Goal: Task Accomplishment & Management: Manage account settings

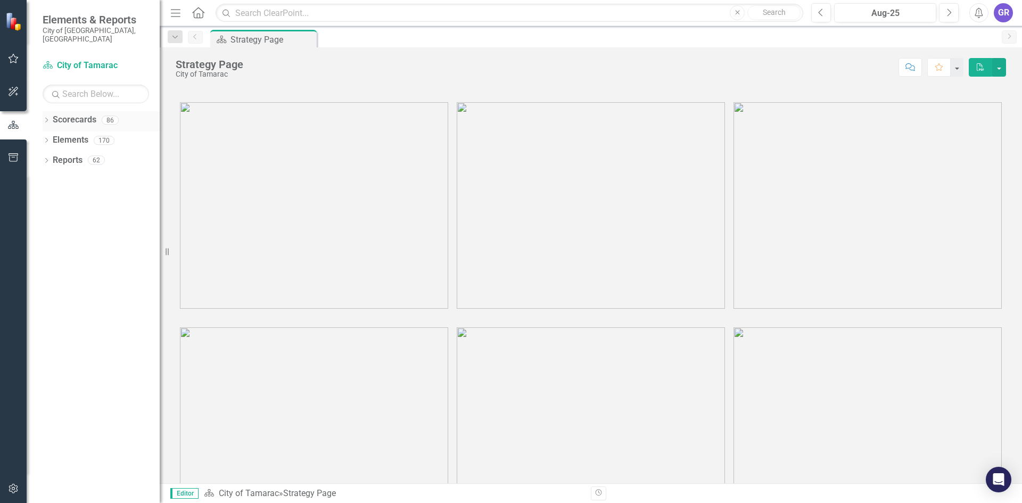
click at [43, 111] on div "Dropdown Scorecards 86" at bounding box center [101, 121] width 117 height 20
click at [47, 118] on icon "Dropdown" at bounding box center [46, 121] width 7 height 6
click at [54, 137] on icon "Dropdown" at bounding box center [52, 140] width 8 height 6
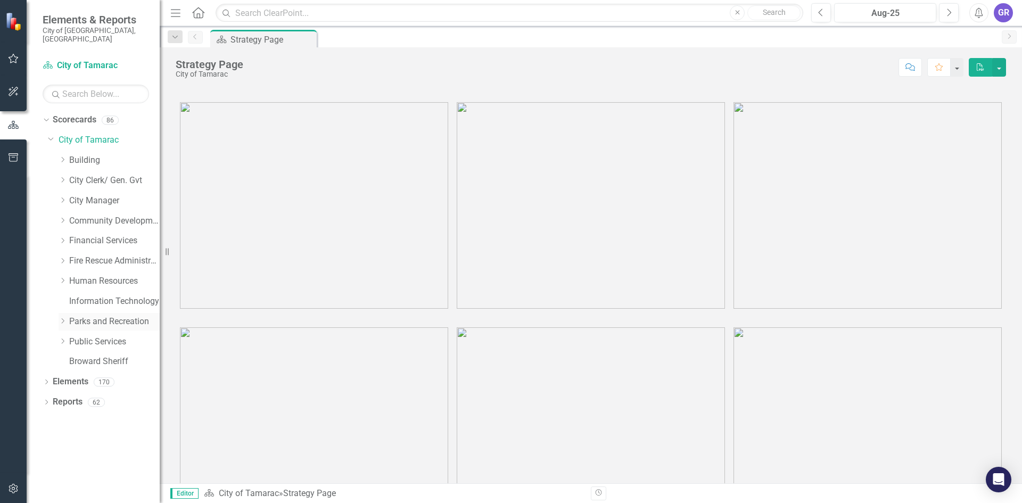
click at [77, 316] on link "Parks and Recreation" at bounding box center [114, 322] width 90 height 12
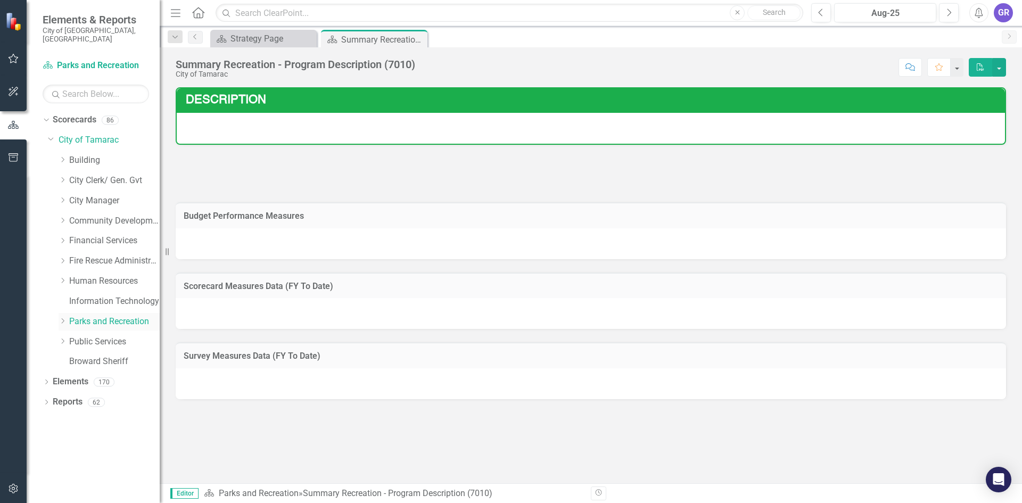
click at [62, 318] on icon "Dropdown" at bounding box center [63, 321] width 8 height 6
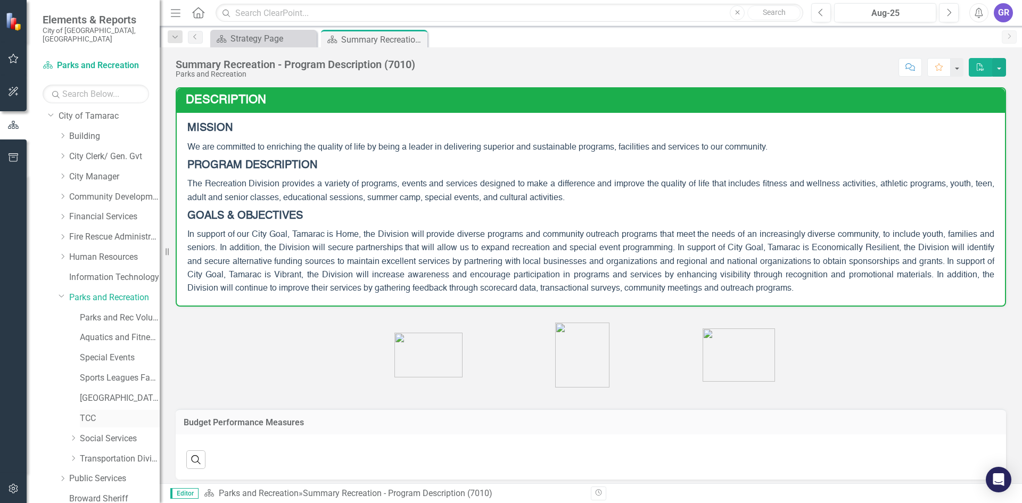
scroll to position [63, 0]
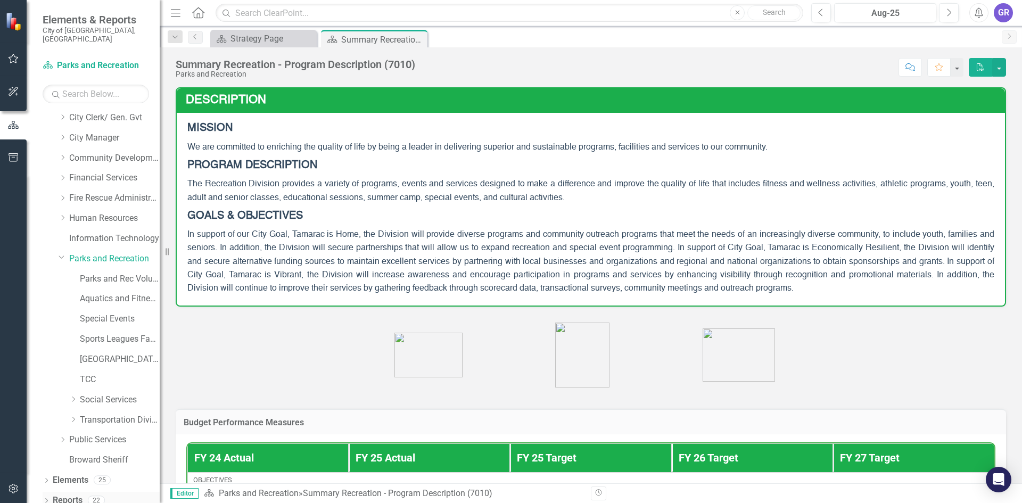
click at [46, 498] on icon at bounding box center [46, 500] width 3 height 5
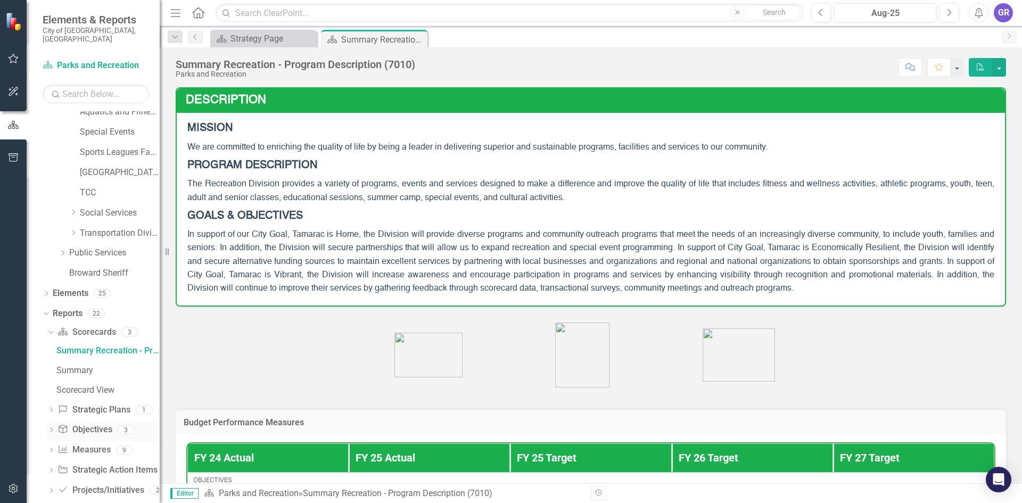
scroll to position [255, 0]
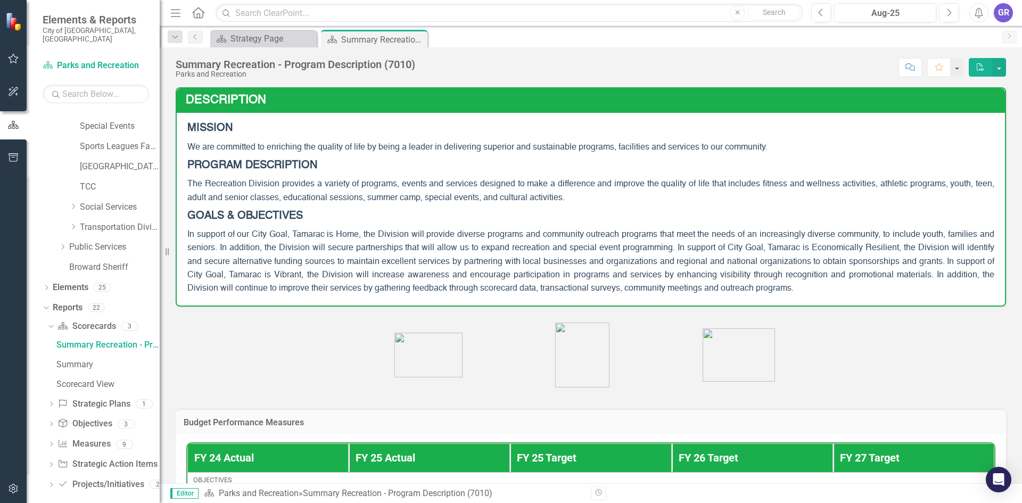
click at [51, 481] on div "Dropdown" at bounding box center [50, 485] width 7 height 9
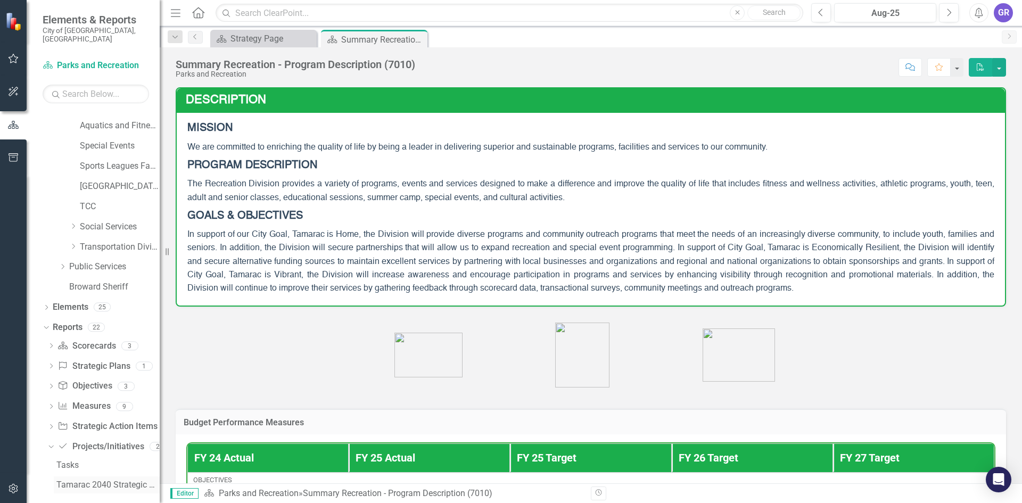
click at [65, 480] on div "Tamarac 2040 Strategic Plan - Departmental Action Plan" at bounding box center [107, 485] width 103 height 10
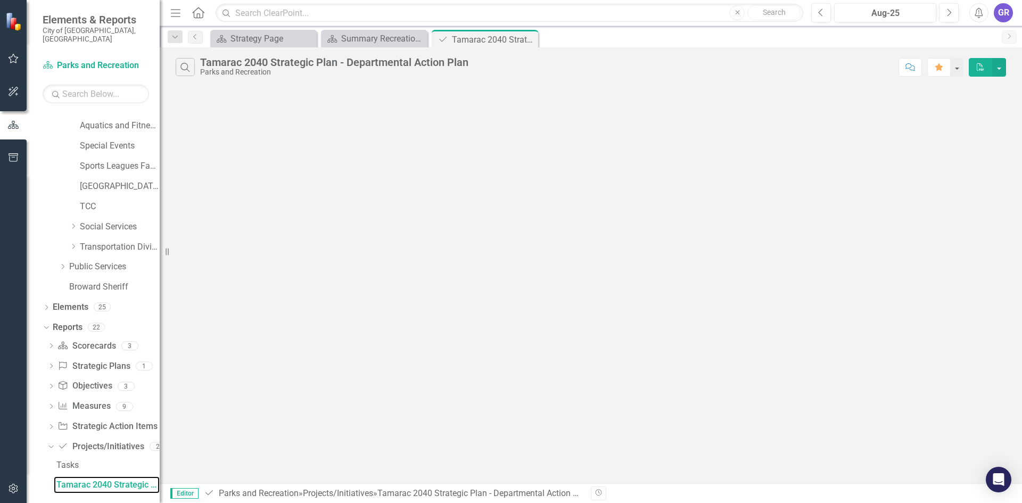
scroll to position [217, 0]
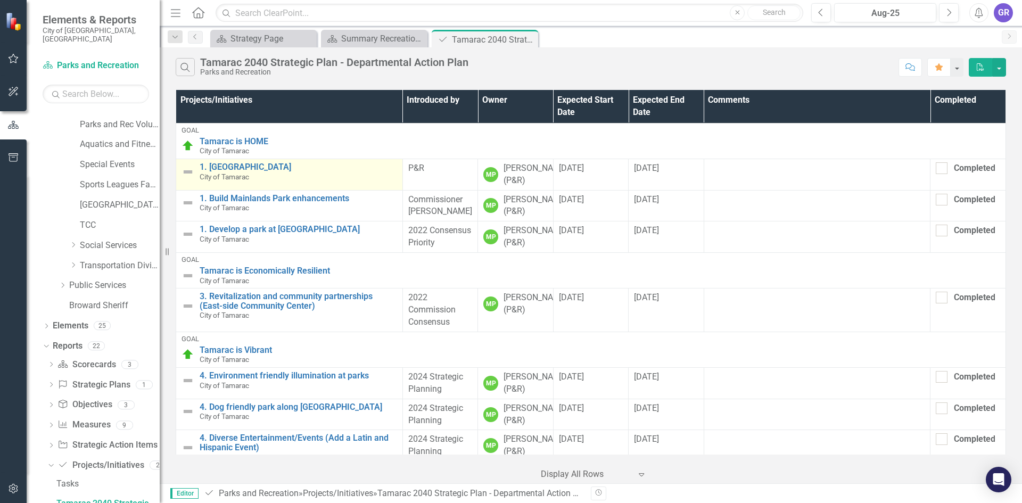
click at [186, 170] on img at bounding box center [187, 172] width 13 height 13
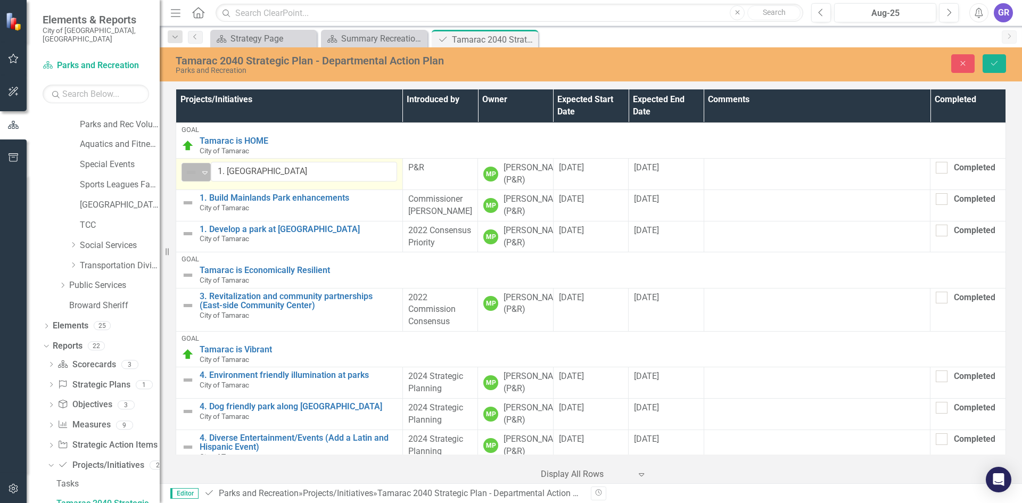
click at [206, 173] on icon at bounding box center [204, 172] width 5 height 3
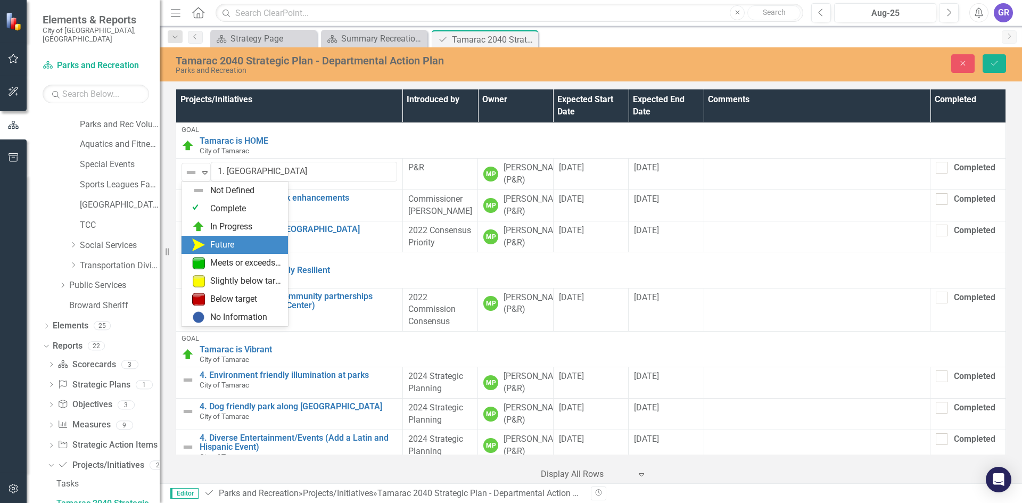
click at [210, 246] on div "Future" at bounding box center [222, 245] width 24 height 12
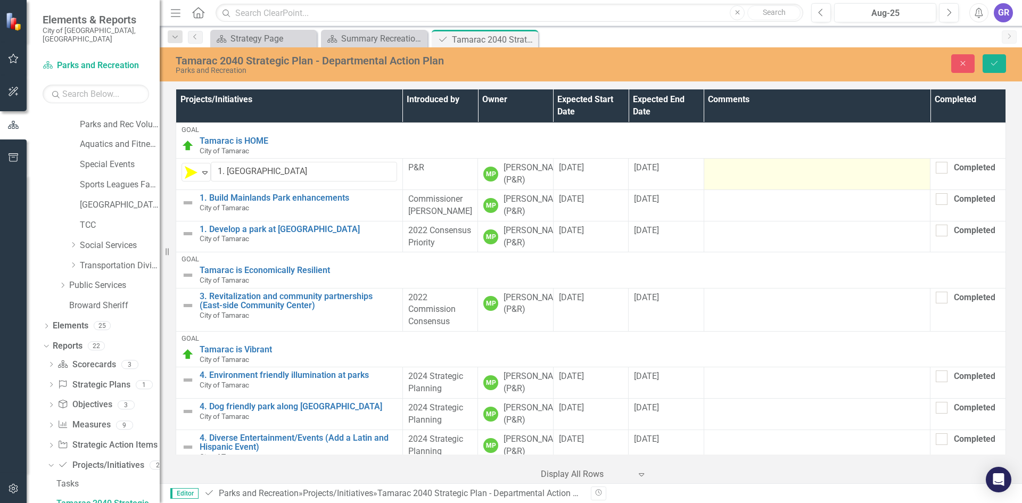
click at [730, 176] on td at bounding box center [817, 174] width 227 height 31
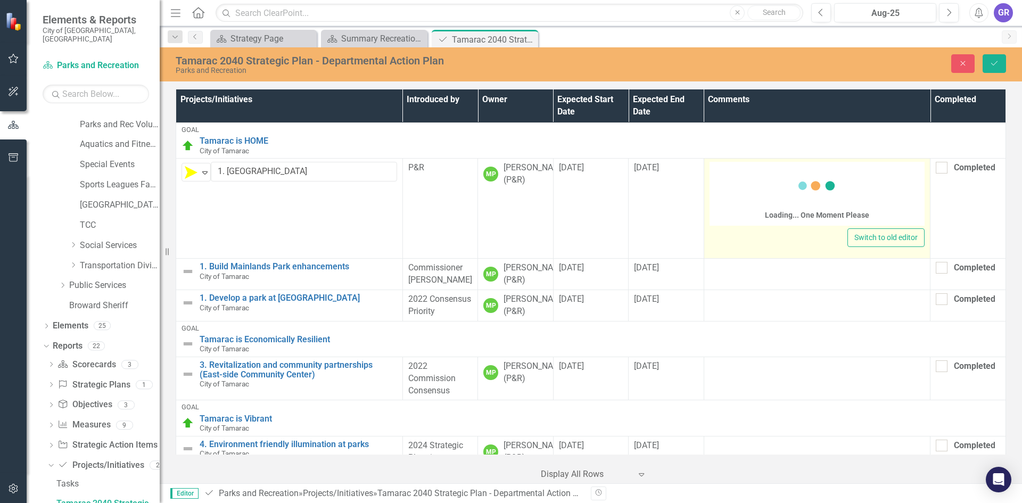
click at [728, 183] on div "Loading... One Moment Please" at bounding box center [817, 194] width 216 height 64
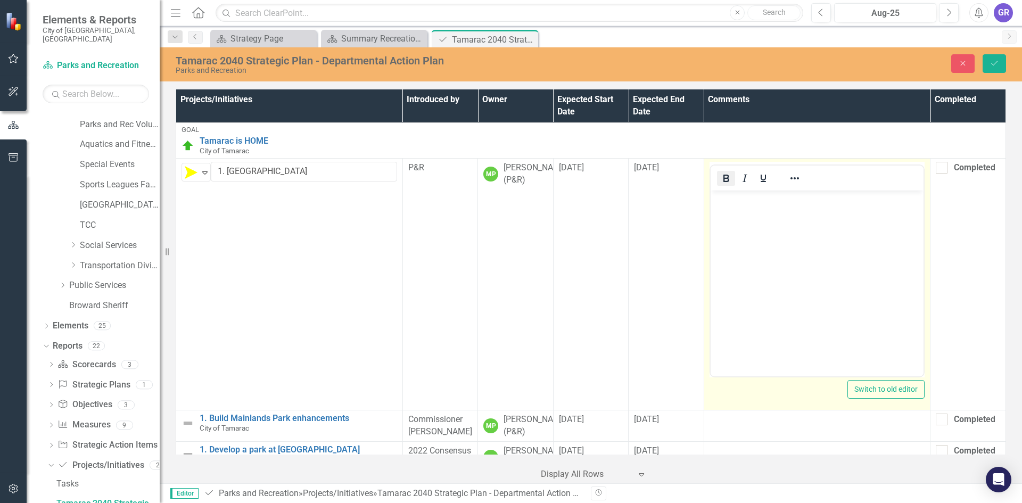
scroll to position [0, 0]
click at [725, 178] on icon "Bold" at bounding box center [726, 178] width 13 height 13
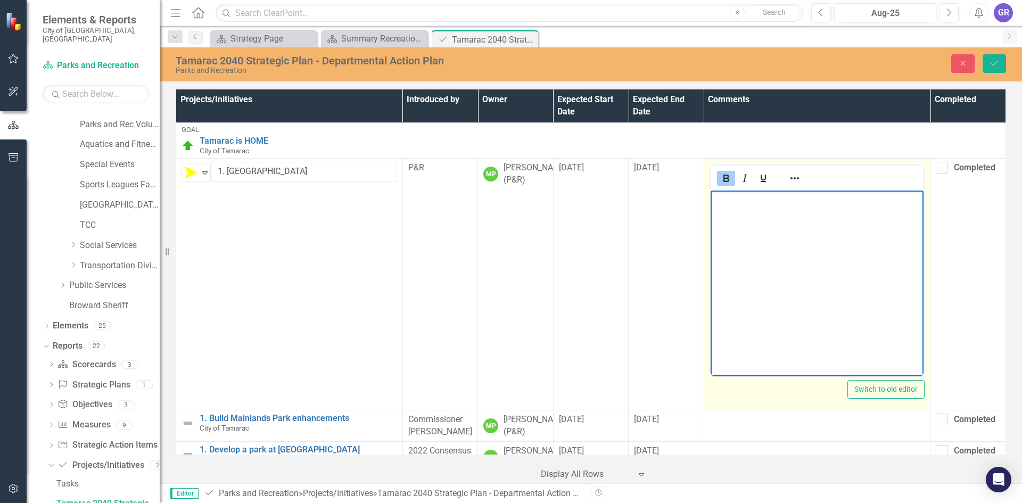
click at [723, 181] on icon "Bold" at bounding box center [726, 178] width 6 height 7
click at [724, 201] on p "﻿" at bounding box center [817, 199] width 208 height 13
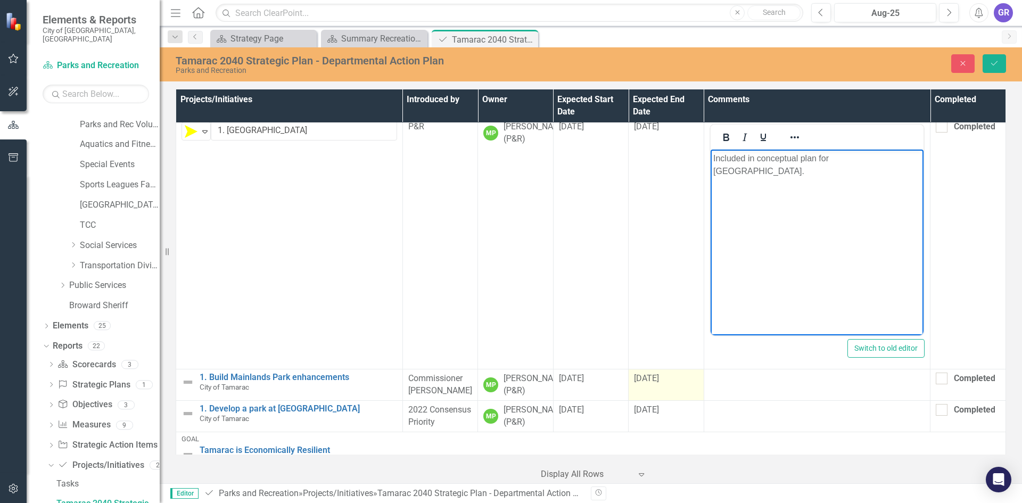
scroll to position [106, 0]
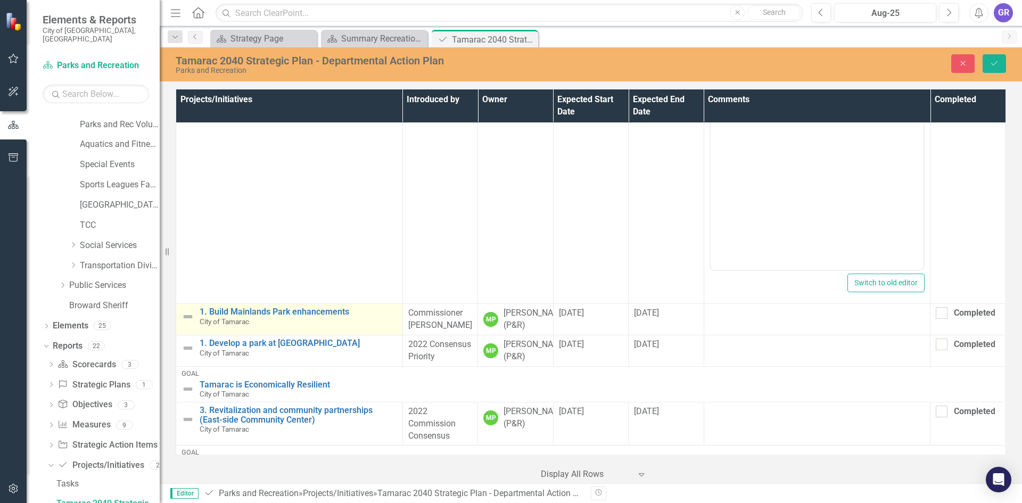
click at [186, 318] on img at bounding box center [187, 316] width 13 height 13
click at [186, 318] on img at bounding box center [191, 317] width 13 height 13
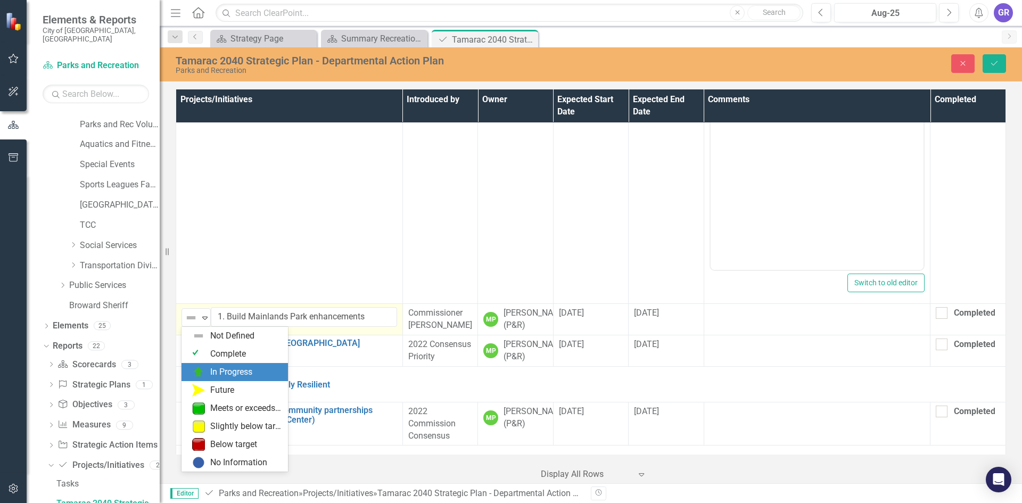
click at [202, 370] on img at bounding box center [198, 372] width 13 height 13
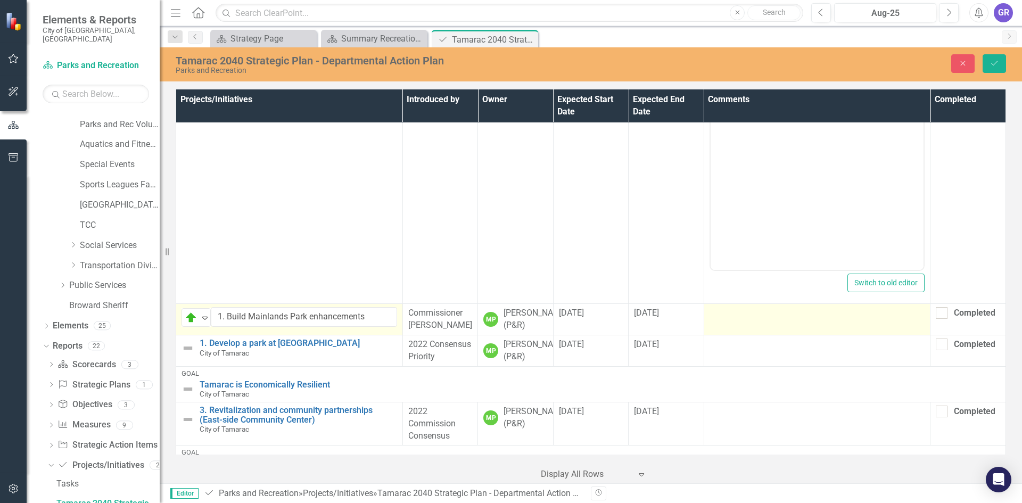
click at [720, 325] on td at bounding box center [817, 319] width 227 height 31
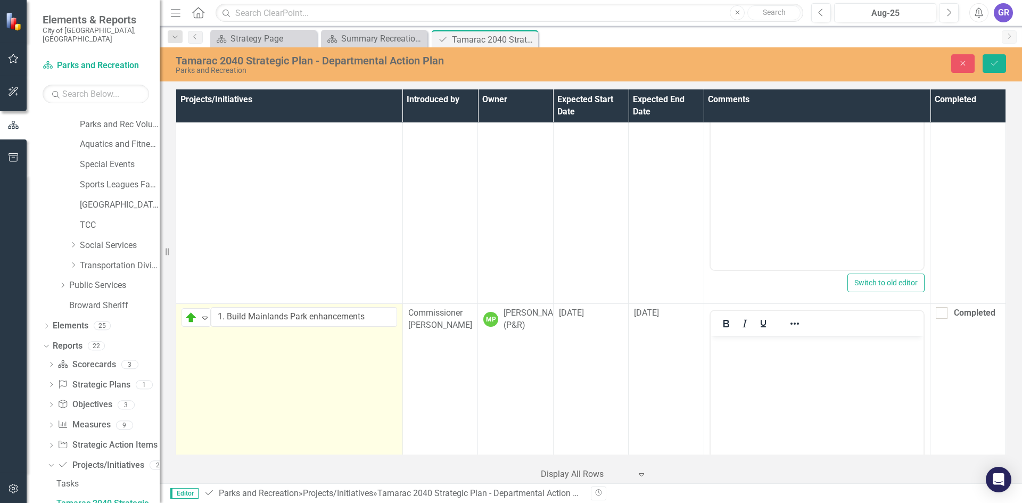
scroll to position [0, 0]
click at [724, 344] on p "Rich Text Area. Press ALT-0 for help." at bounding box center [817, 344] width 208 height 13
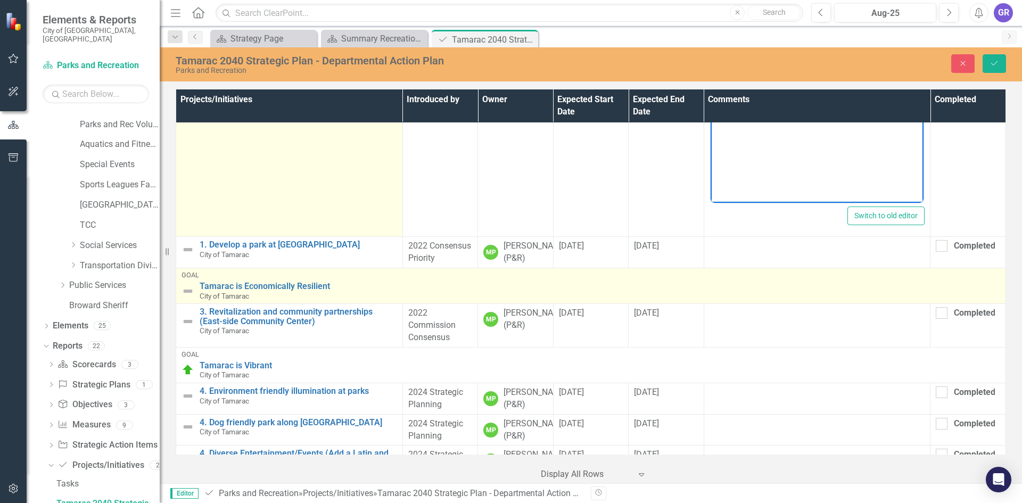
scroll to position [426, 0]
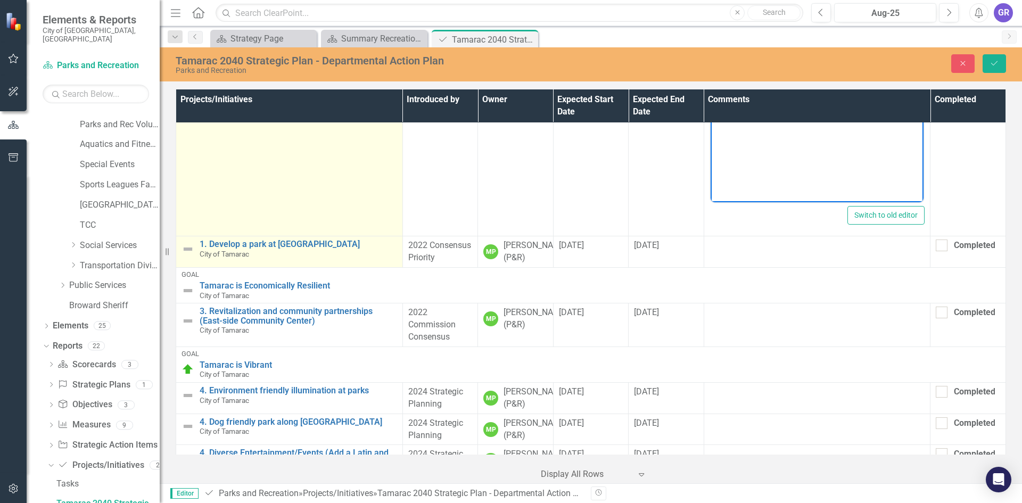
click at [189, 249] on img at bounding box center [187, 249] width 13 height 13
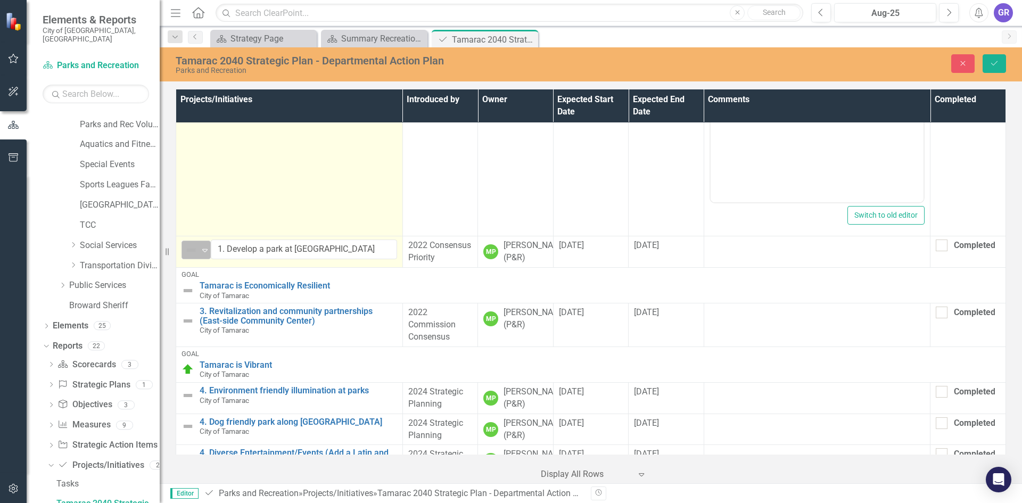
click at [205, 254] on div "Expand" at bounding box center [205, 250] width 11 height 18
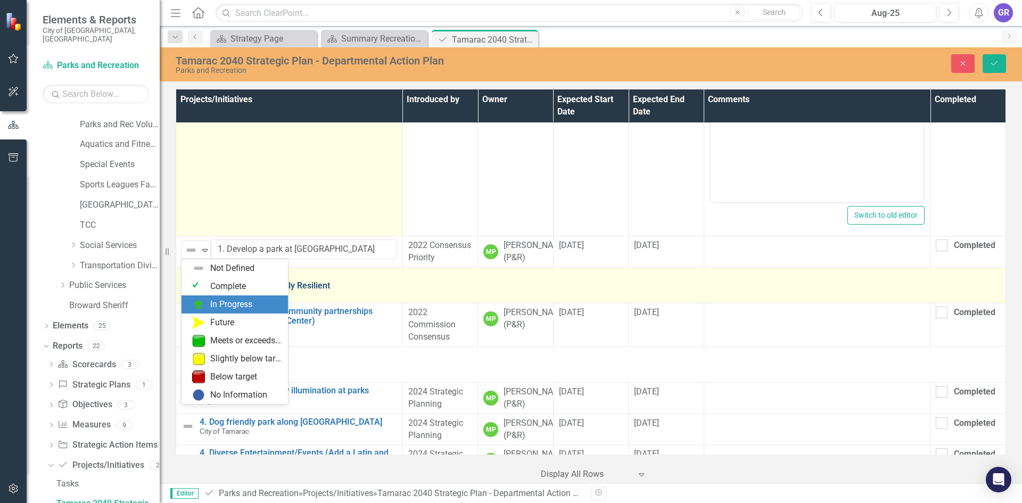
drag, startPoint x: 209, startPoint y: 304, endPoint x: 221, endPoint y: 297, distance: 14.1
click at [210, 304] on div "In Progress" at bounding box center [236, 304] width 89 height 13
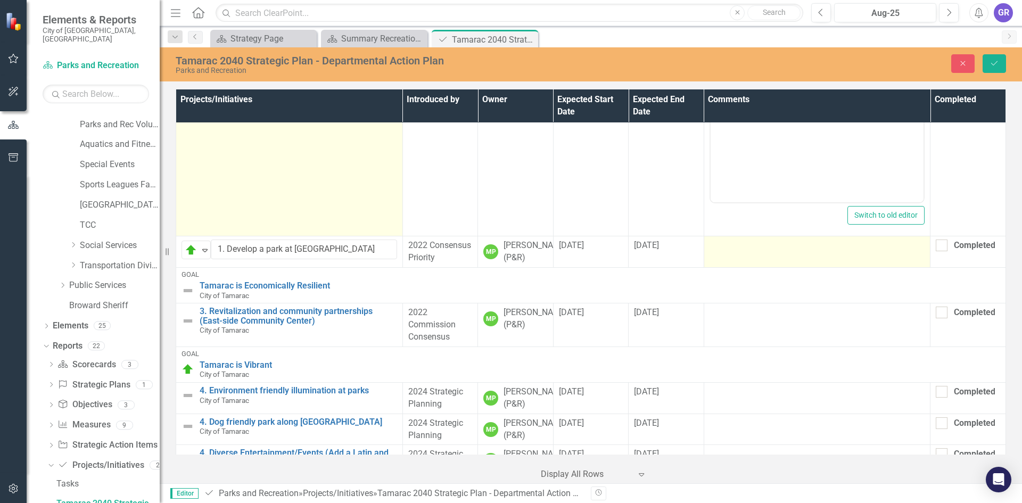
click at [729, 261] on td at bounding box center [817, 251] width 227 height 31
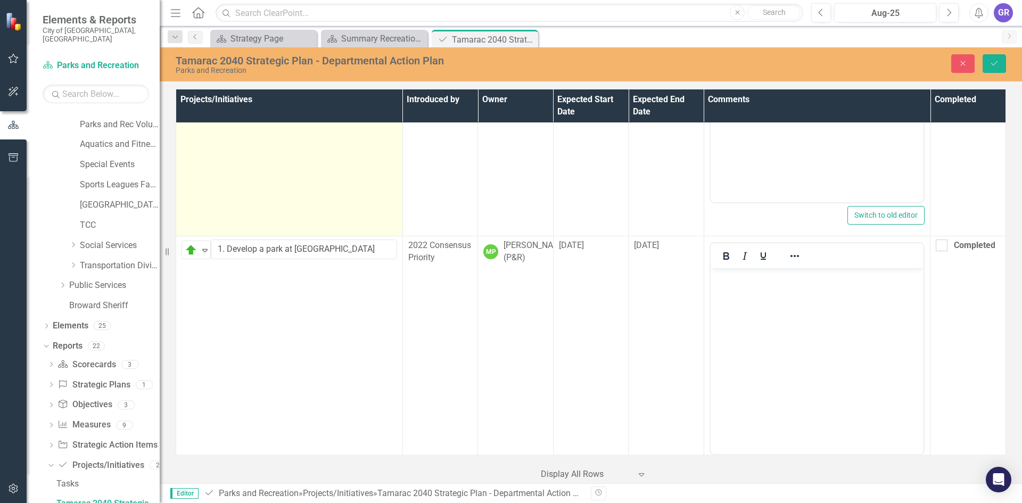
scroll to position [0, 0]
click at [732, 290] on body "Rich Text Area. Press ALT-0 for help." at bounding box center [816, 348] width 213 height 160
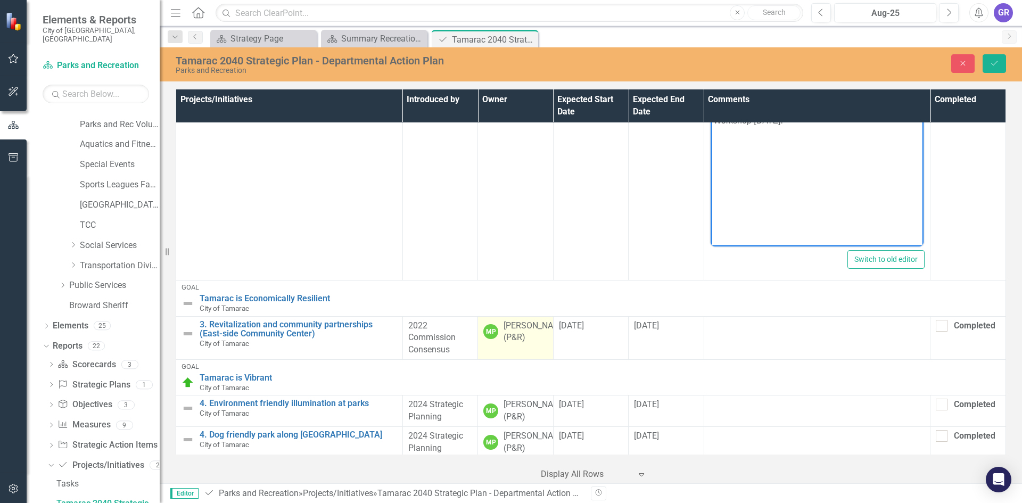
scroll to position [639, 0]
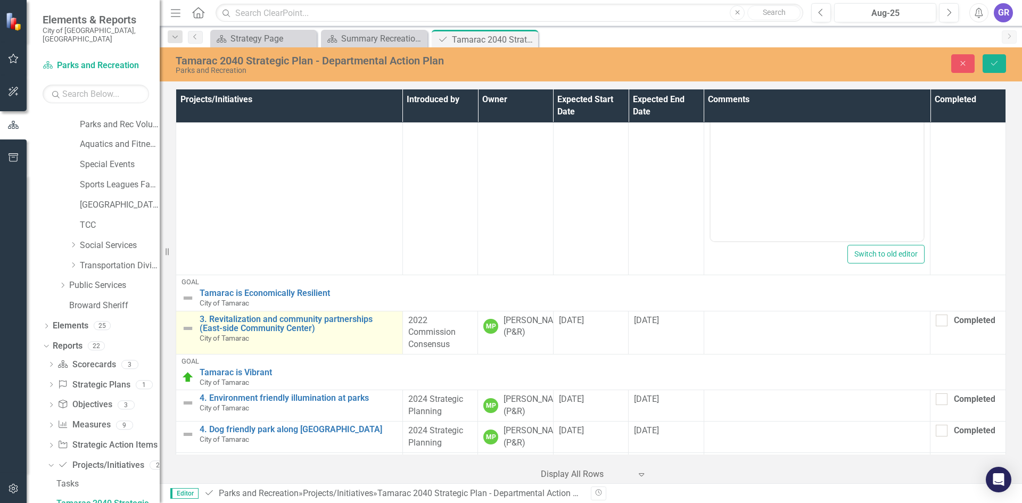
click at [188, 328] on img at bounding box center [187, 328] width 13 height 13
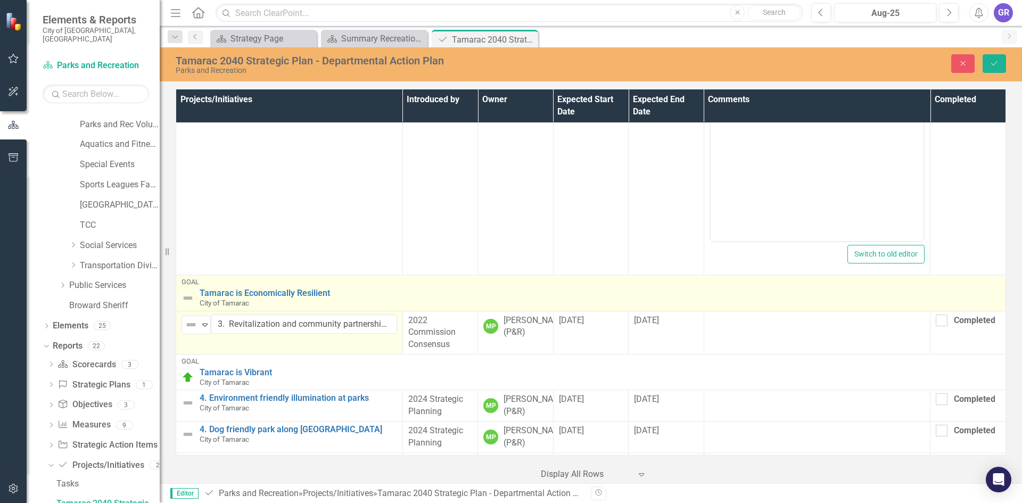
click at [187, 296] on img at bounding box center [187, 298] width 13 height 13
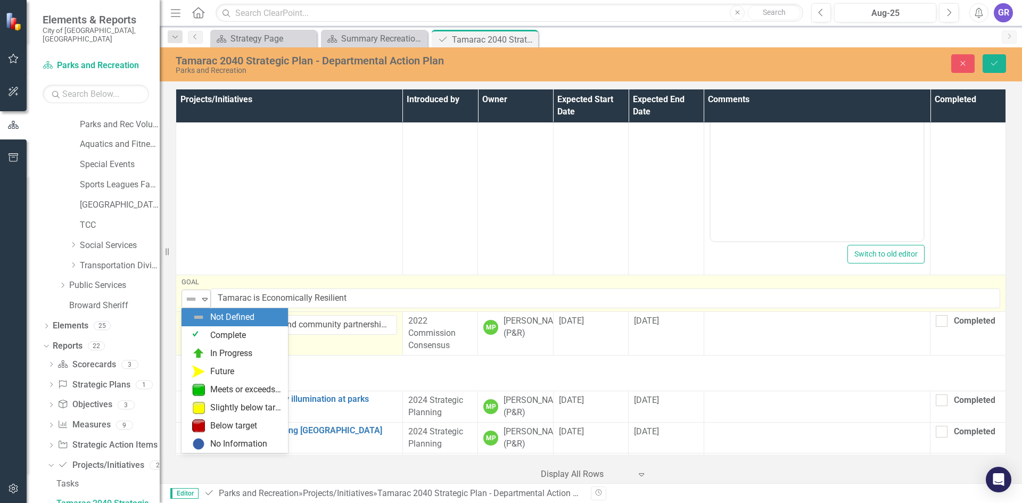
click at [206, 296] on icon "Expand" at bounding box center [205, 299] width 11 height 9
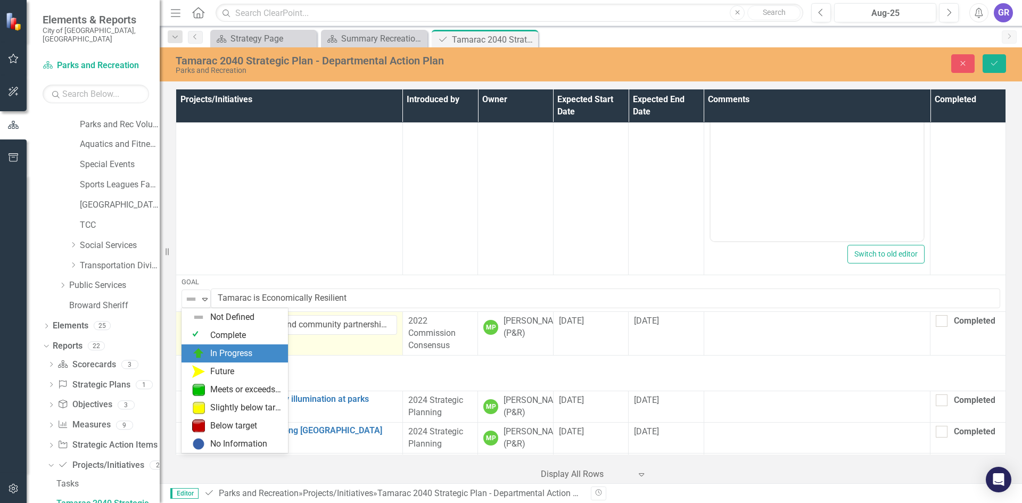
click at [219, 350] on div "In Progress" at bounding box center [231, 354] width 42 height 12
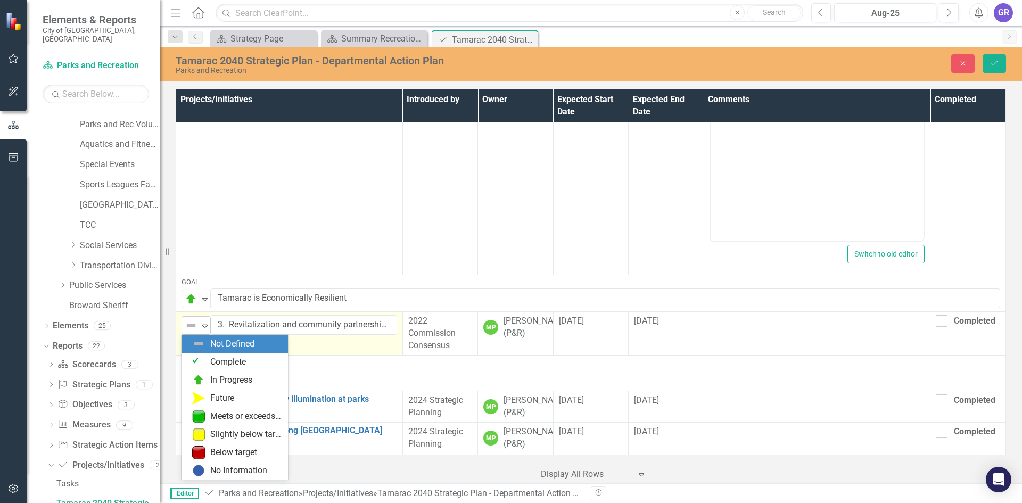
click at [201, 323] on icon "Expand" at bounding box center [205, 325] width 11 height 9
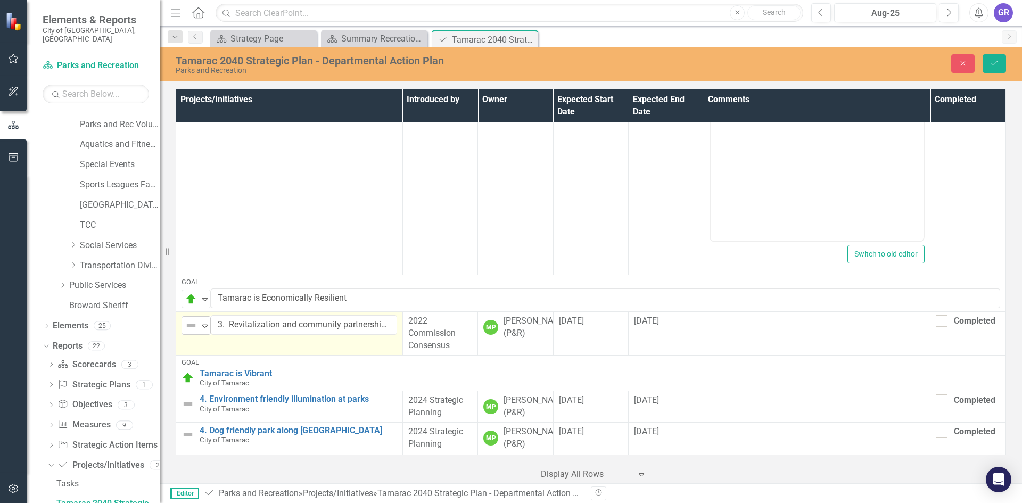
click at [201, 323] on icon "Expand" at bounding box center [205, 325] width 11 height 9
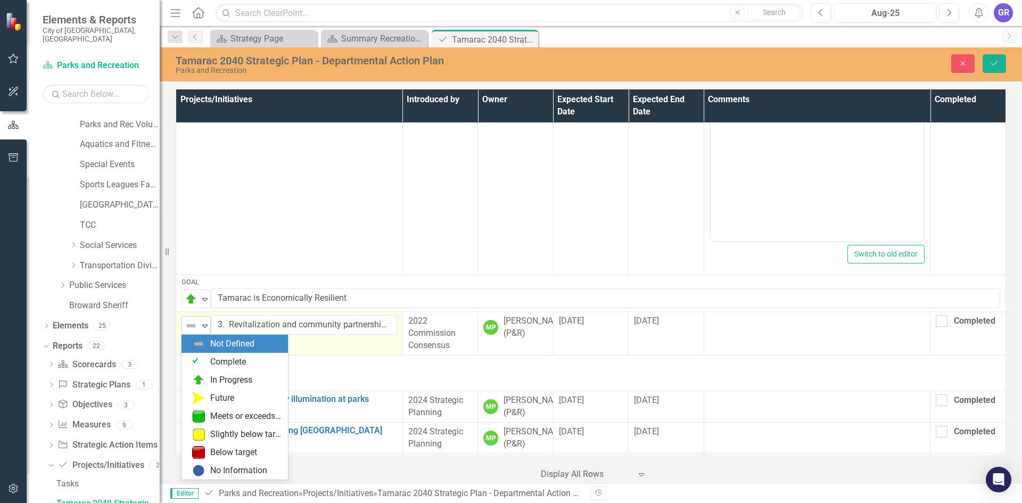
click at [202, 328] on icon "Expand" at bounding box center [205, 325] width 11 height 9
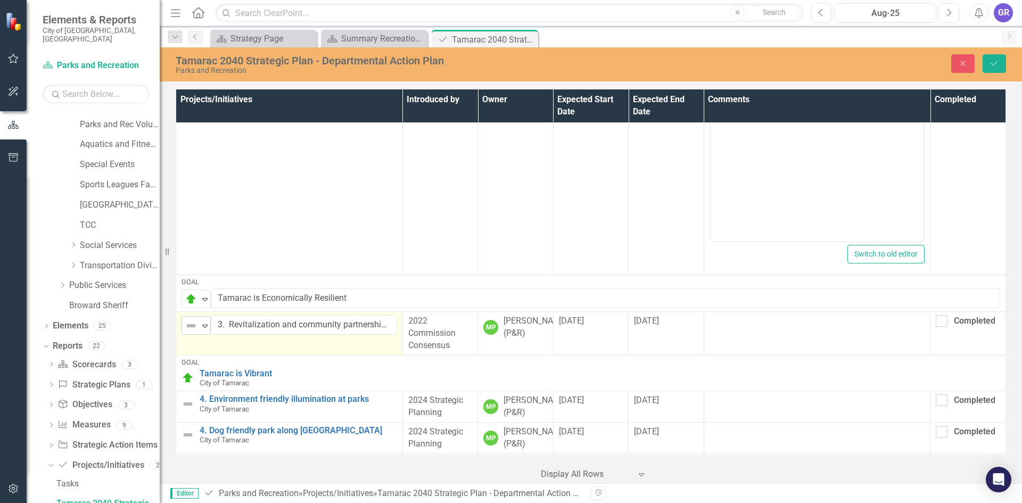
click at [202, 328] on icon "Expand" at bounding box center [205, 325] width 11 height 9
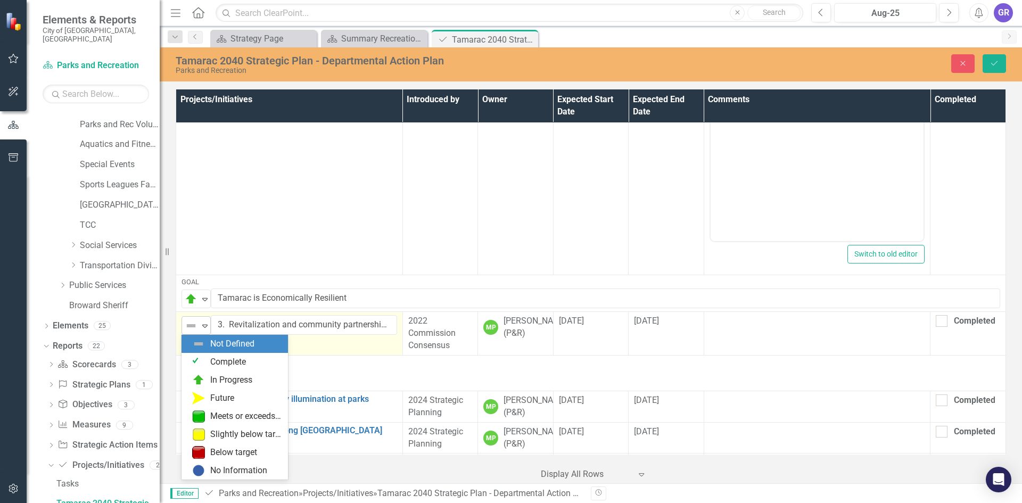
click at [202, 328] on icon "Expand" at bounding box center [205, 325] width 11 height 9
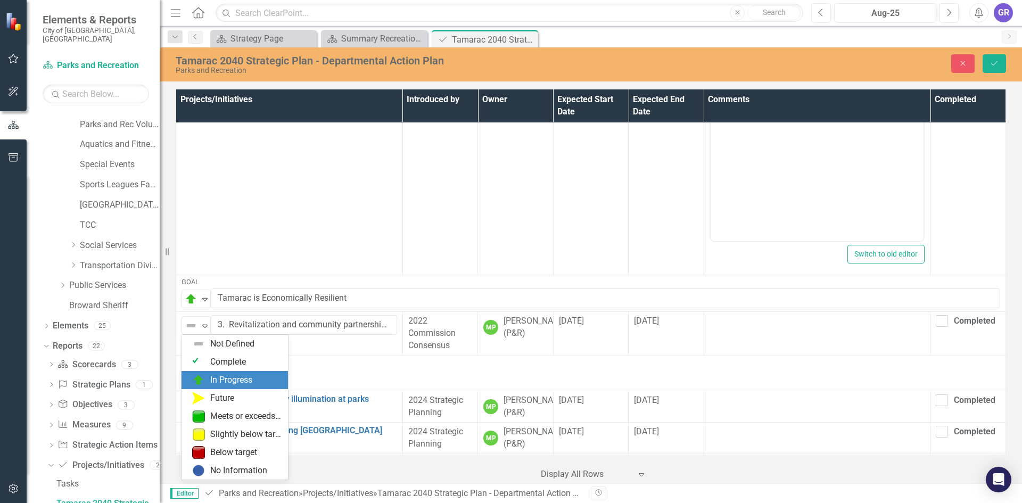
click at [206, 375] on div "In Progress" at bounding box center [236, 380] width 89 height 13
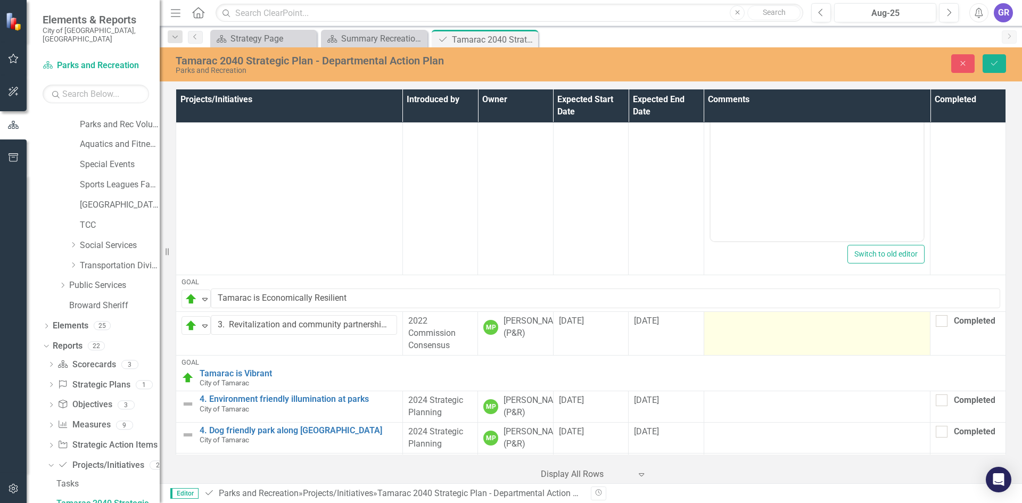
click at [726, 324] on div at bounding box center [817, 321] width 216 height 13
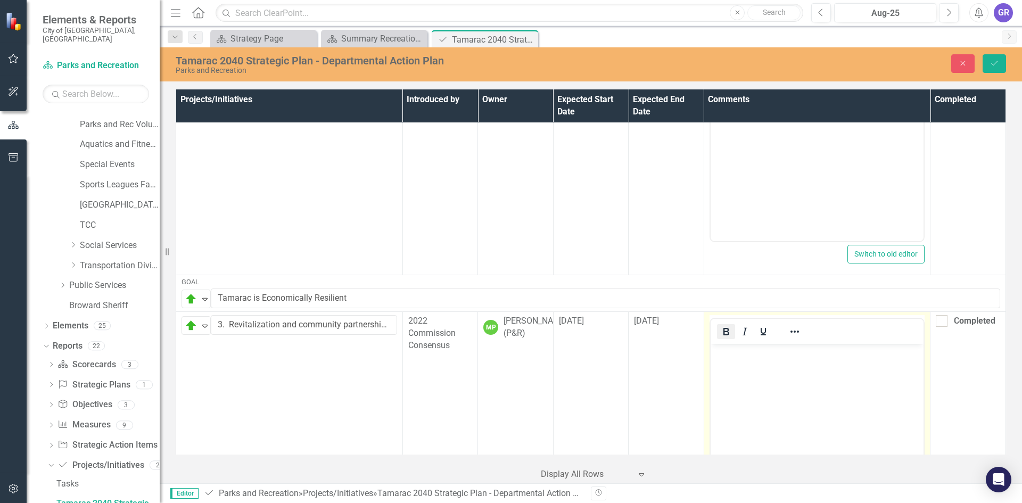
scroll to position [0, 0]
click at [725, 357] on p "Rich Text Area. Press ALT-0 for help." at bounding box center [817, 352] width 208 height 13
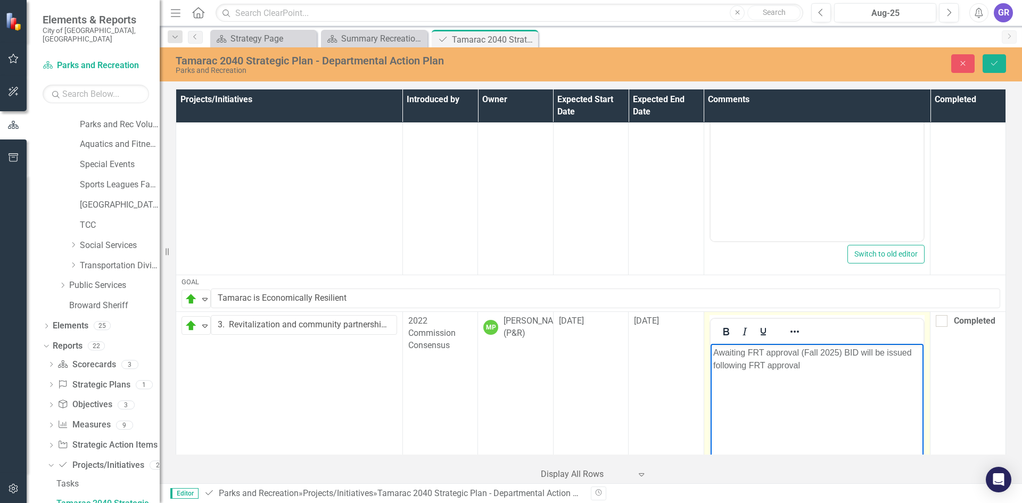
click at [758, 353] on p "Awaiting FRT approval (Fall 2025) BID will be issued following FRT approval" at bounding box center [817, 359] width 208 height 26
click at [758, 350] on p "Awaiting FRT approval (Fall 2025) BID will be issued following FRT approval" at bounding box center [817, 359] width 208 height 26
click at [758, 366] on p "Awaiting FCT approval (Fall 2025) BID will be issued following FRT approval" at bounding box center [817, 359] width 208 height 26
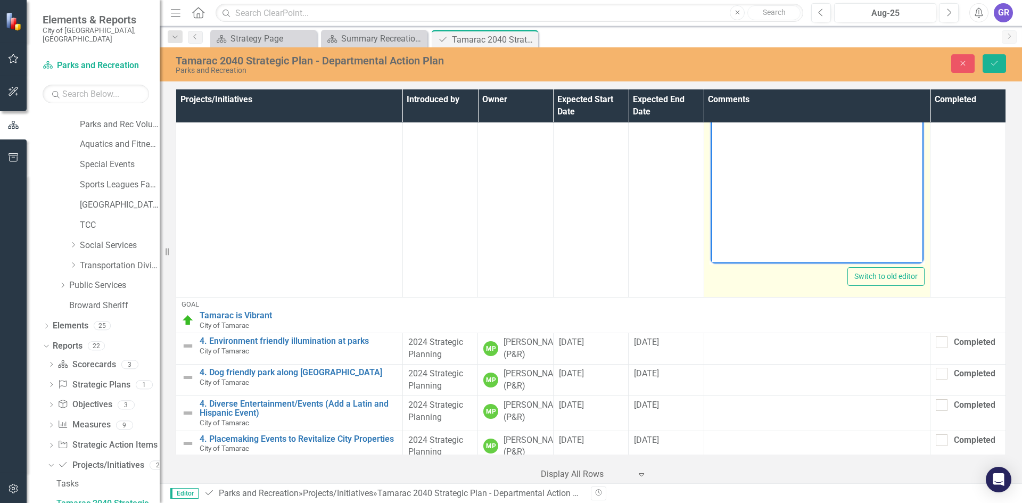
scroll to position [958, 0]
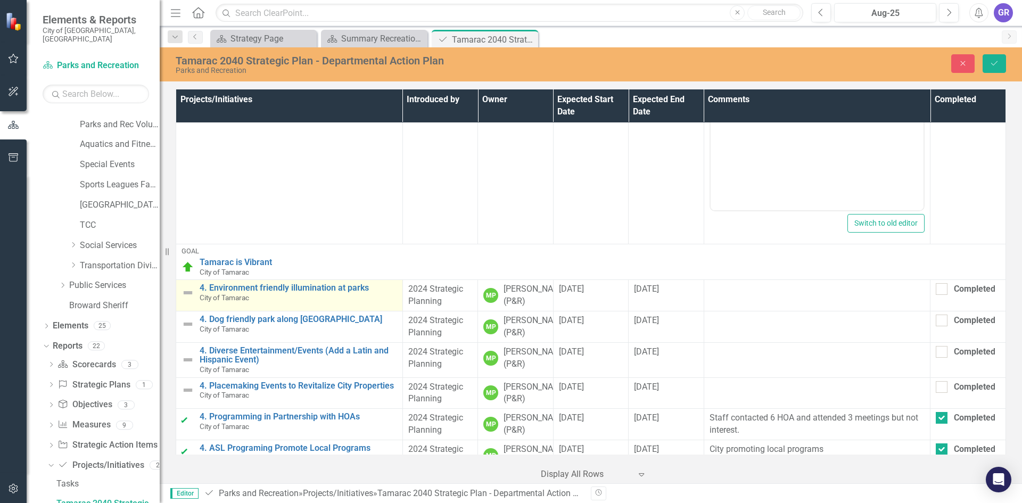
click at [188, 295] on img at bounding box center [187, 292] width 13 height 13
click at [203, 294] on icon "Expand" at bounding box center [205, 294] width 11 height 9
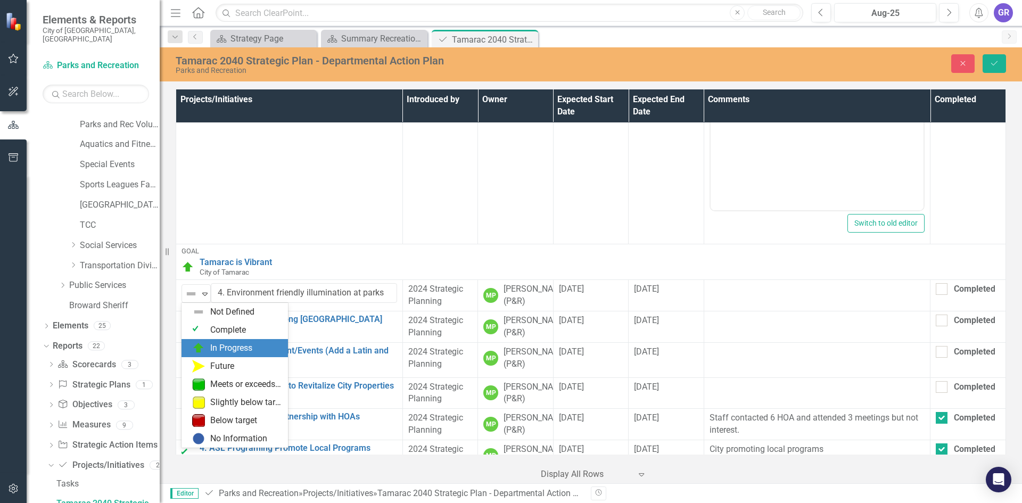
click at [203, 344] on img at bounding box center [198, 348] width 13 height 13
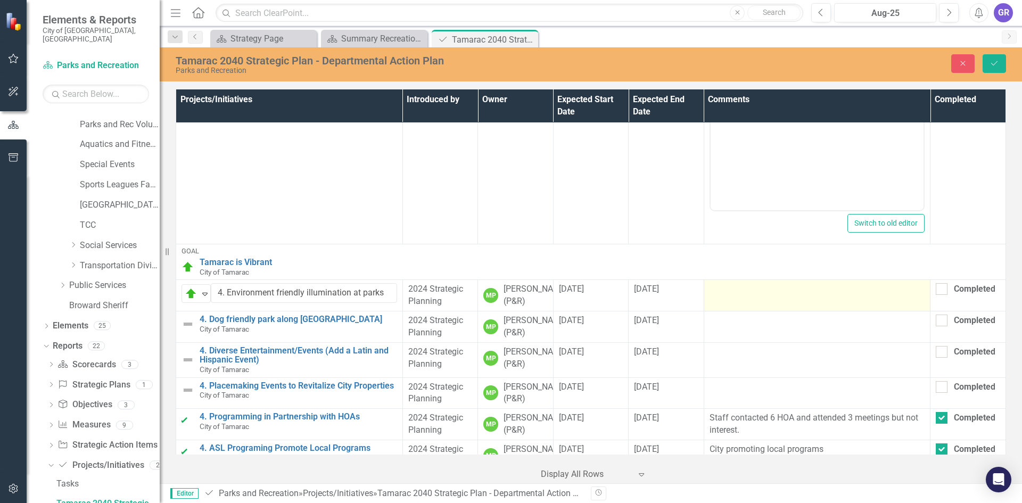
click at [746, 311] on td at bounding box center [817, 295] width 227 height 31
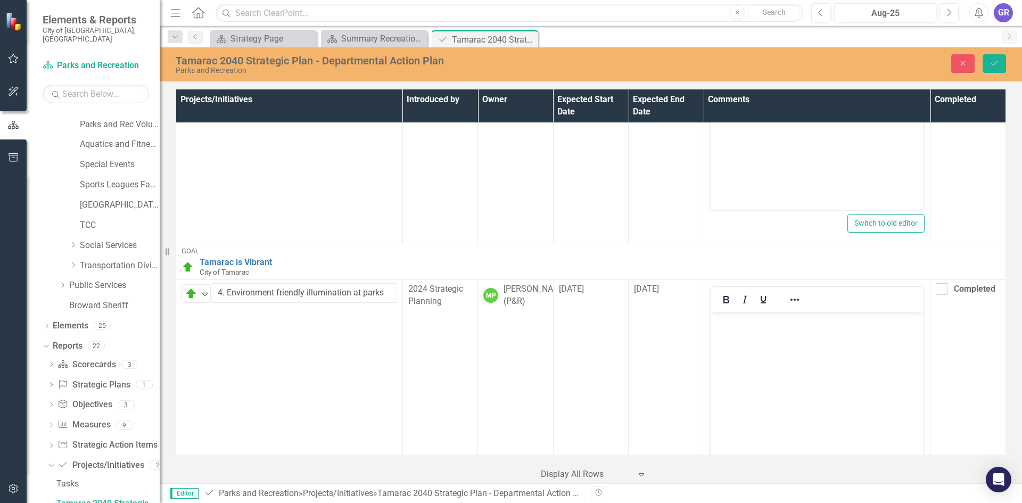
scroll to position [0, 0]
click at [734, 330] on body "Rich Text Area. Press ALT-0 for help." at bounding box center [816, 392] width 213 height 160
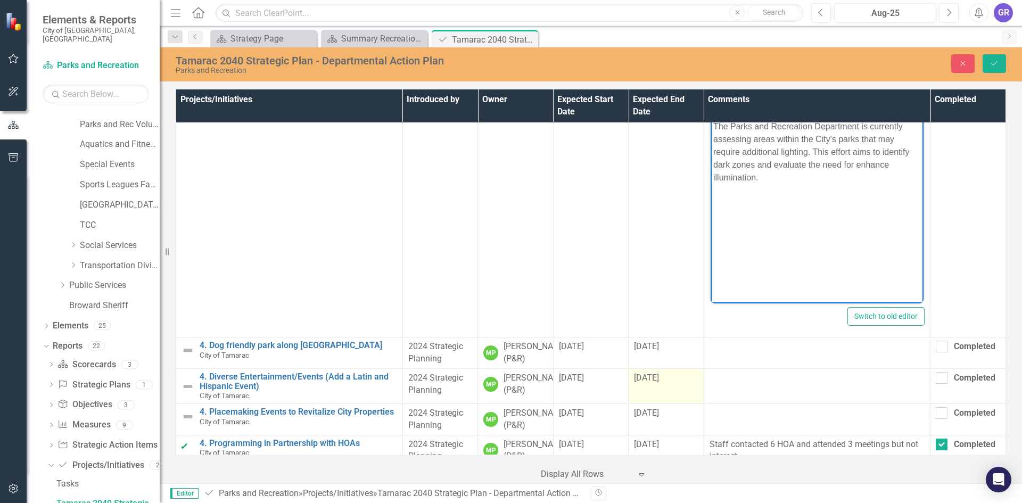
scroll to position [1171, 0]
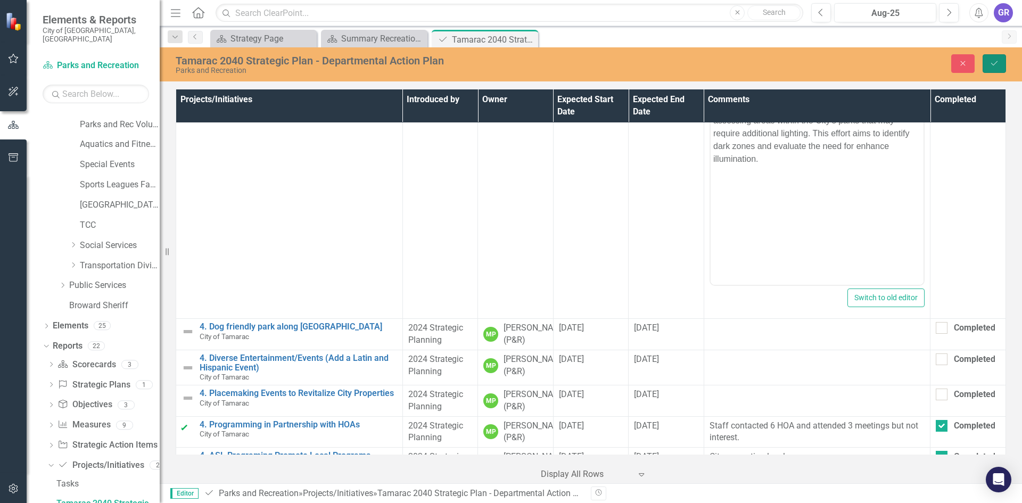
click at [991, 62] on icon "Save" at bounding box center [994, 63] width 10 height 7
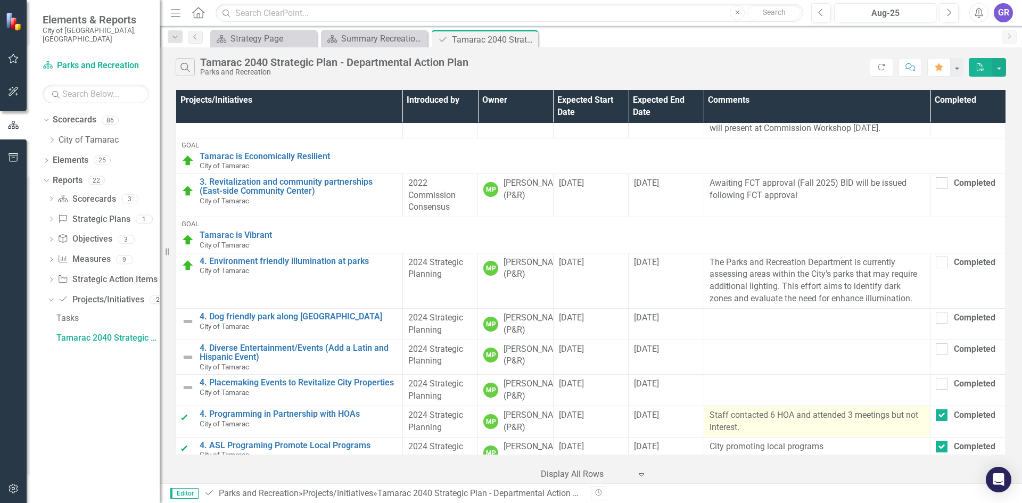
scroll to position [213, 0]
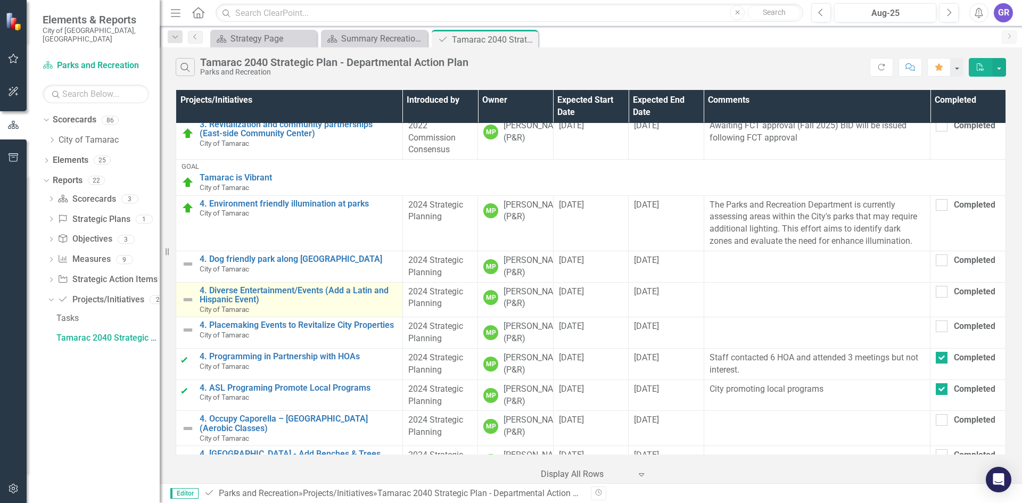
click at [192, 306] on img at bounding box center [187, 299] width 13 height 13
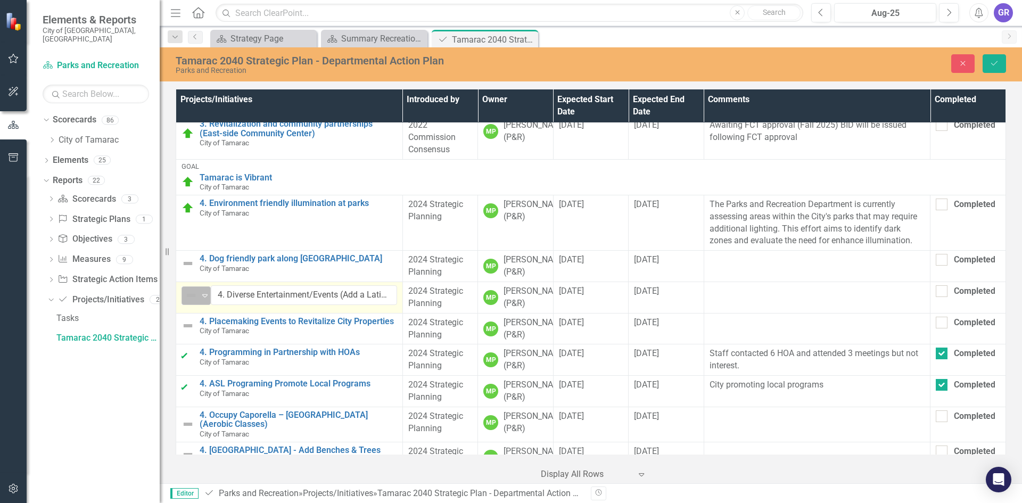
click at [208, 304] on div "Expand" at bounding box center [205, 296] width 11 height 18
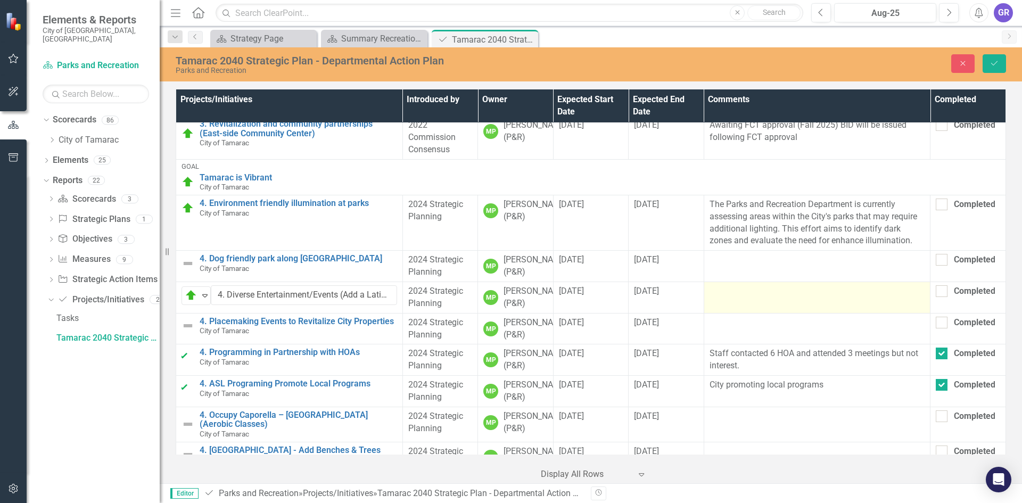
click at [774, 313] on td at bounding box center [817, 297] width 227 height 31
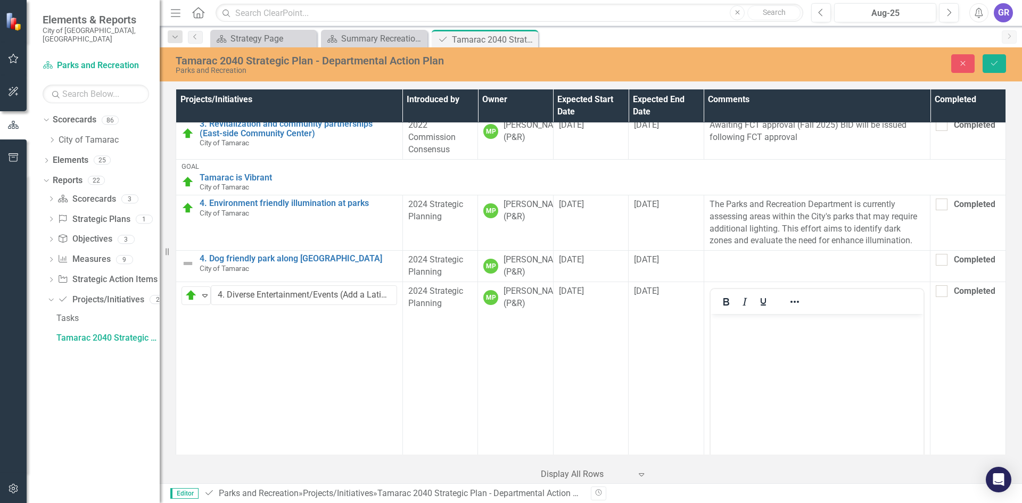
scroll to position [0, 0]
click at [735, 344] on body "Rich Text Area. Press ALT-0 for help." at bounding box center [816, 394] width 213 height 160
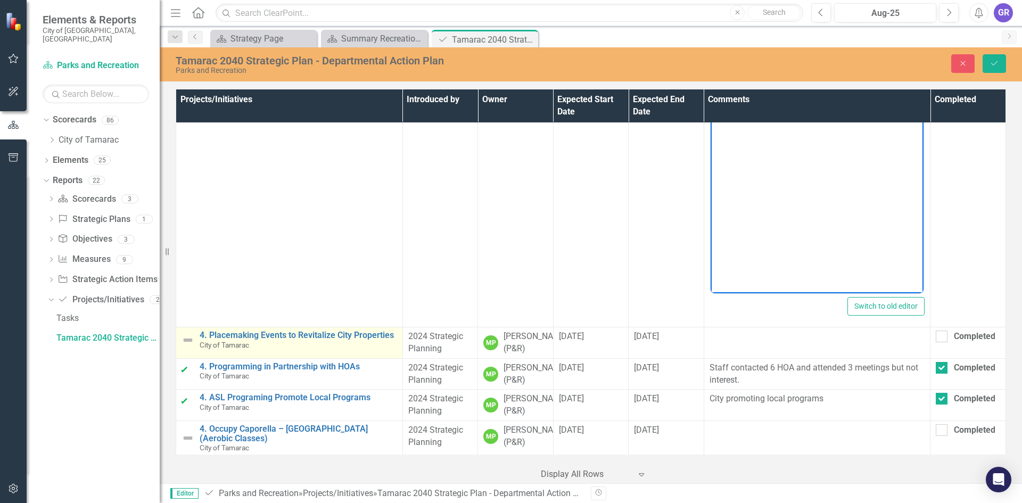
scroll to position [426, 0]
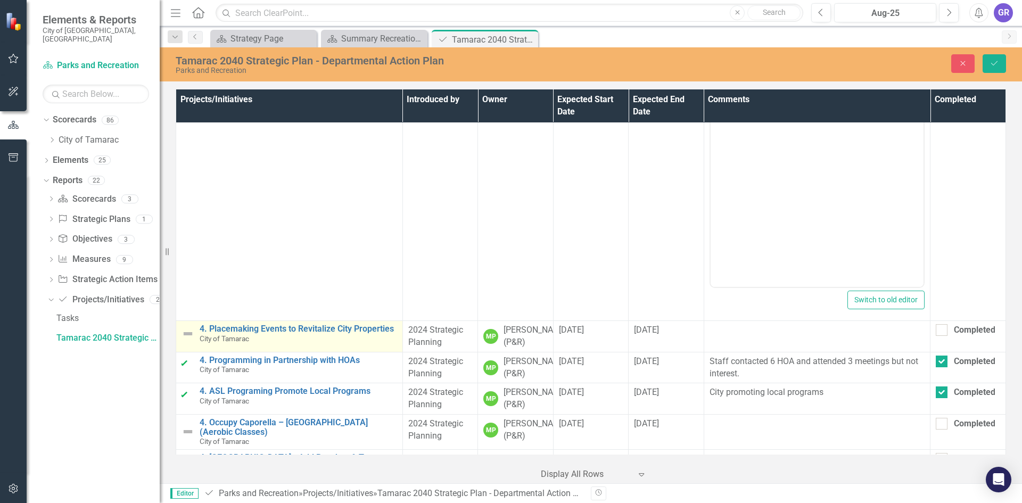
click at [186, 340] on img at bounding box center [187, 333] width 13 height 13
click at [204, 338] on icon "Expand" at bounding box center [205, 334] width 11 height 9
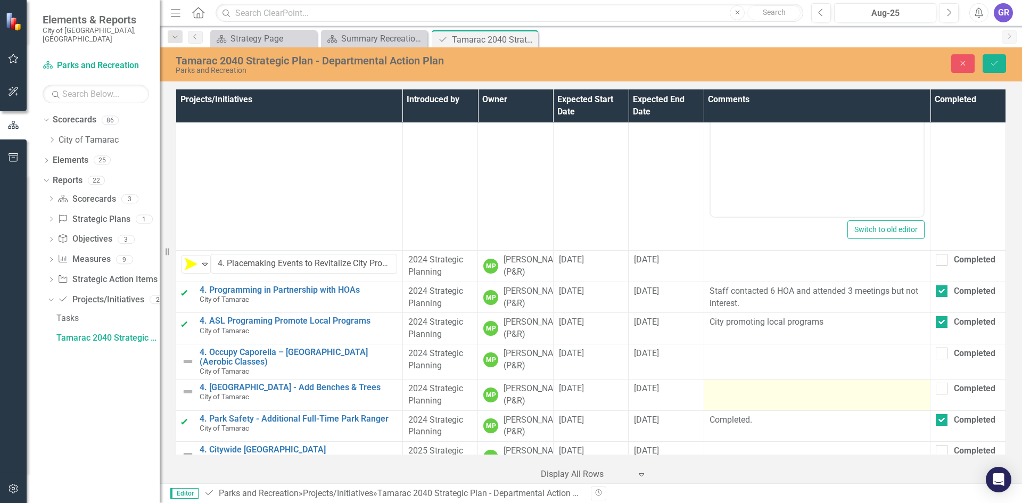
scroll to position [532, 0]
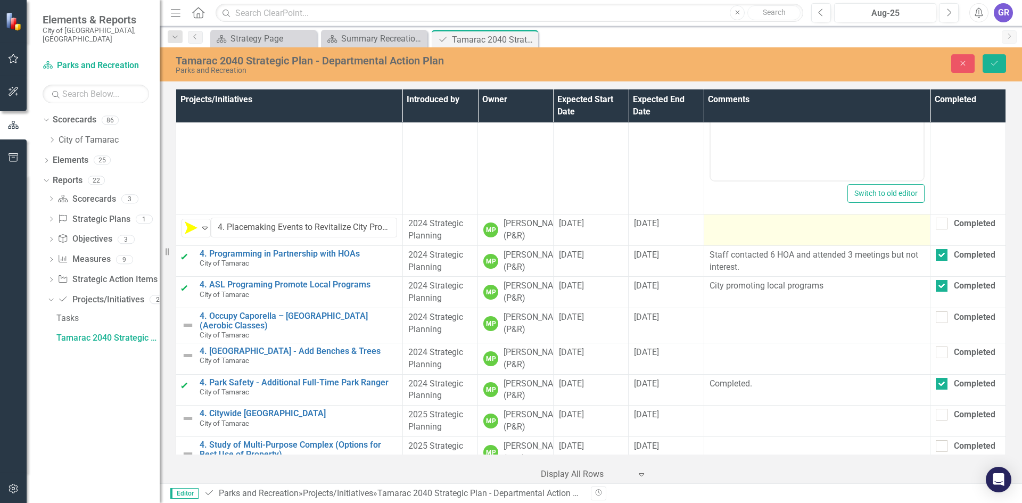
click at [758, 246] on td at bounding box center [817, 229] width 227 height 31
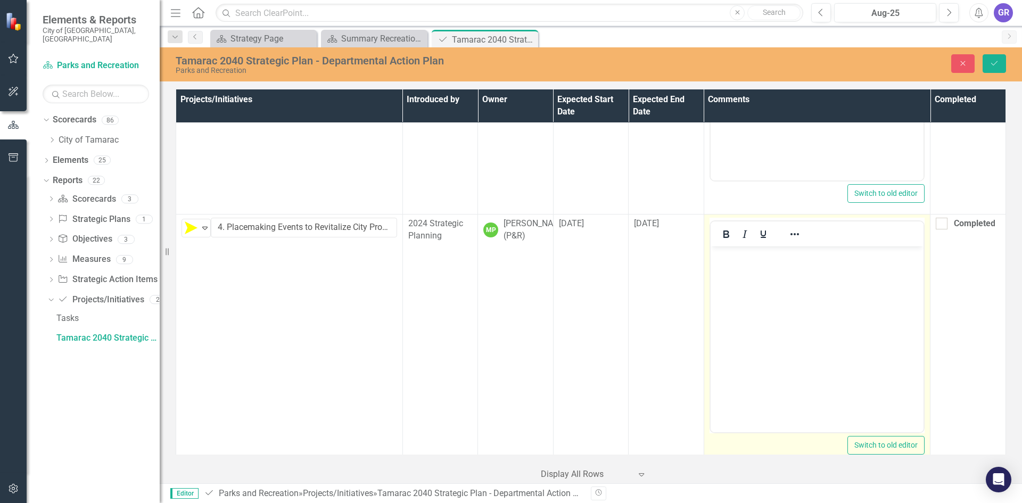
scroll to position [0, 0]
click at [742, 275] on body "Rich Text Area. Press ALT-0 for help." at bounding box center [816, 326] width 213 height 160
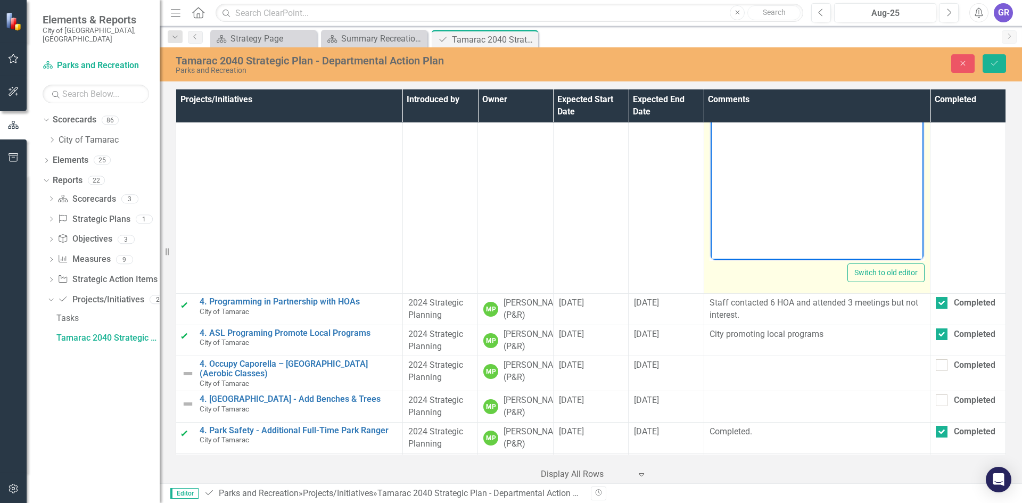
scroll to position [745, 0]
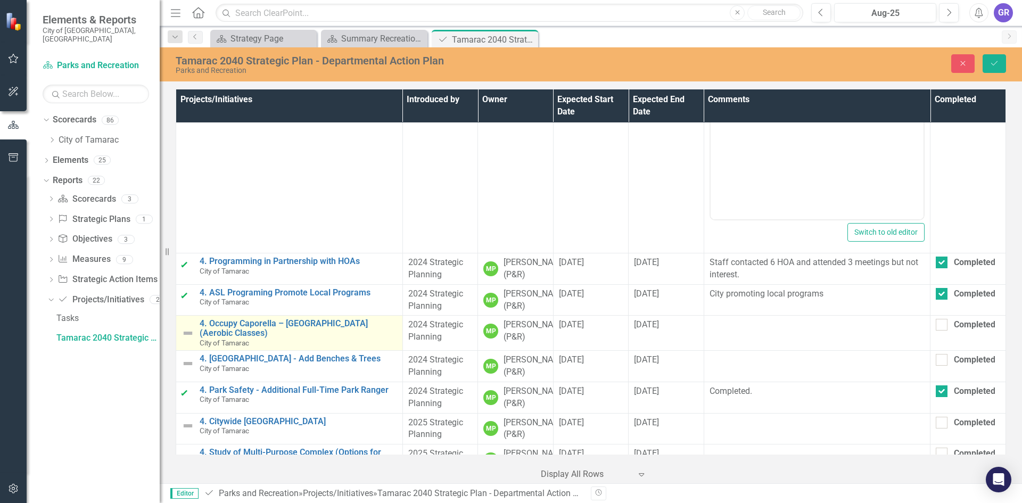
click at [185, 340] on img at bounding box center [187, 333] width 13 height 13
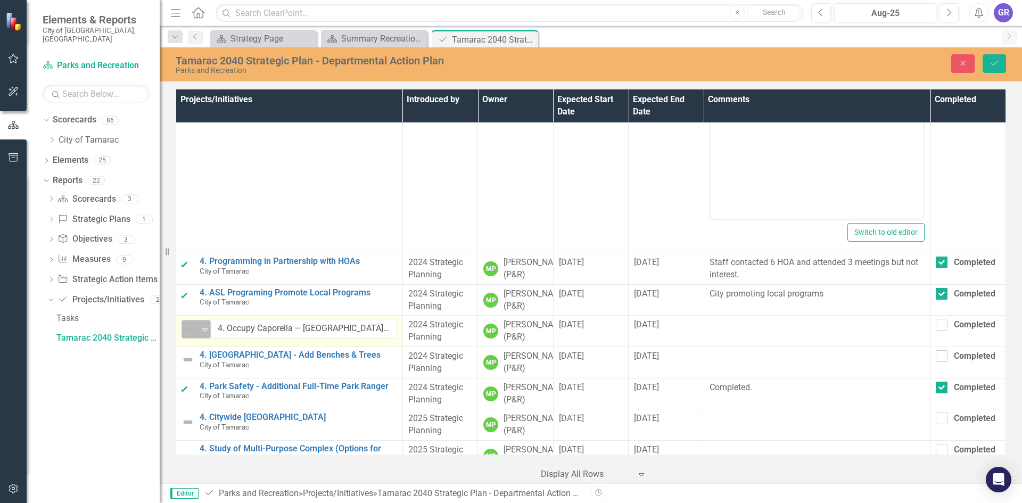
click at [209, 334] on icon "Expand" at bounding box center [205, 329] width 11 height 9
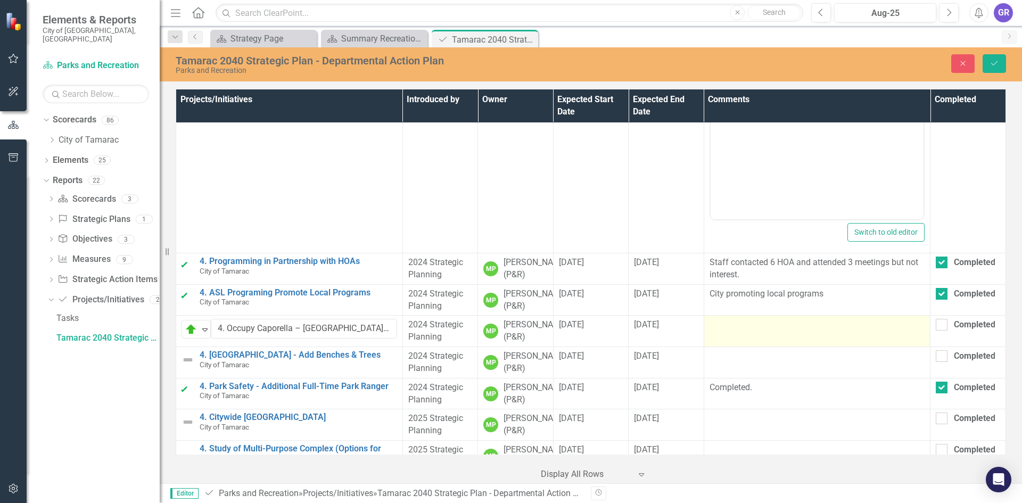
click at [731, 347] on td at bounding box center [817, 331] width 227 height 31
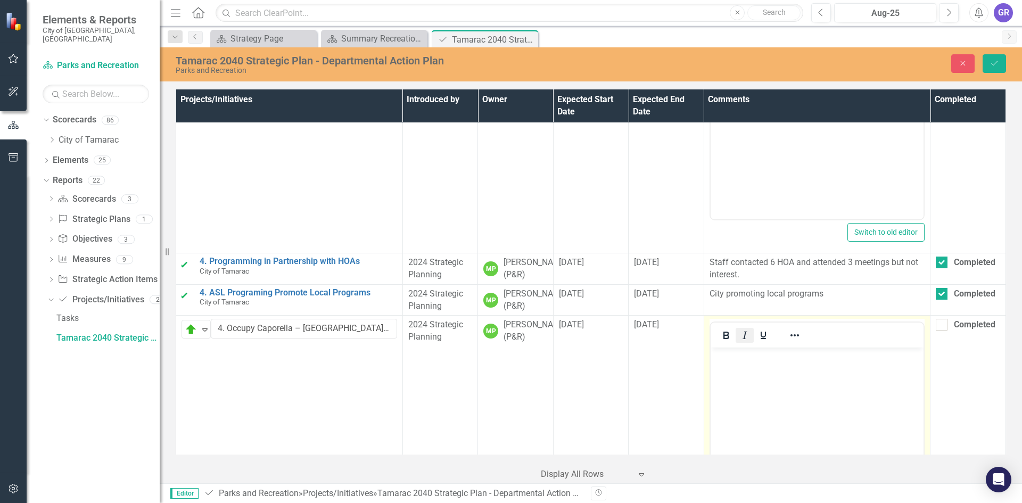
scroll to position [0, 0]
click at [729, 357] on p "Rich Text Area. Press ALT-0 for help." at bounding box center [817, 356] width 208 height 13
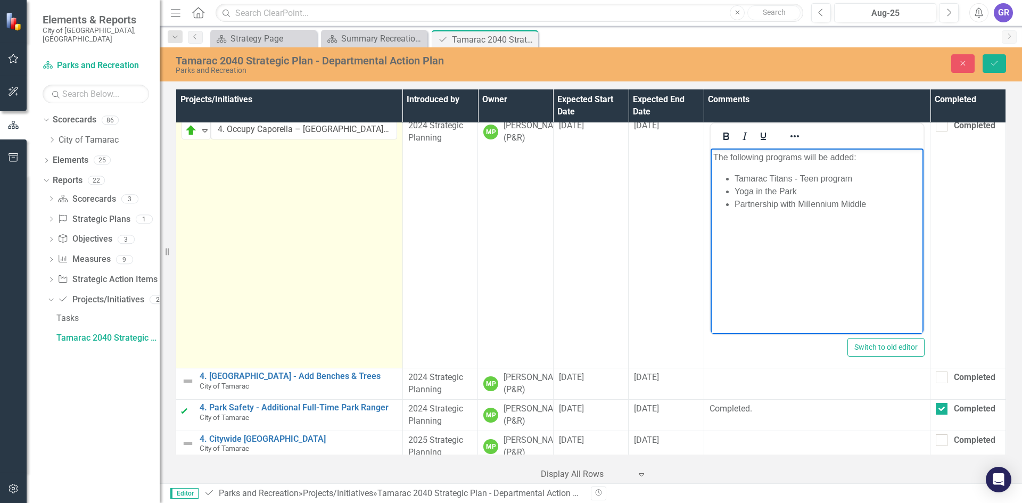
scroll to position [972, 0]
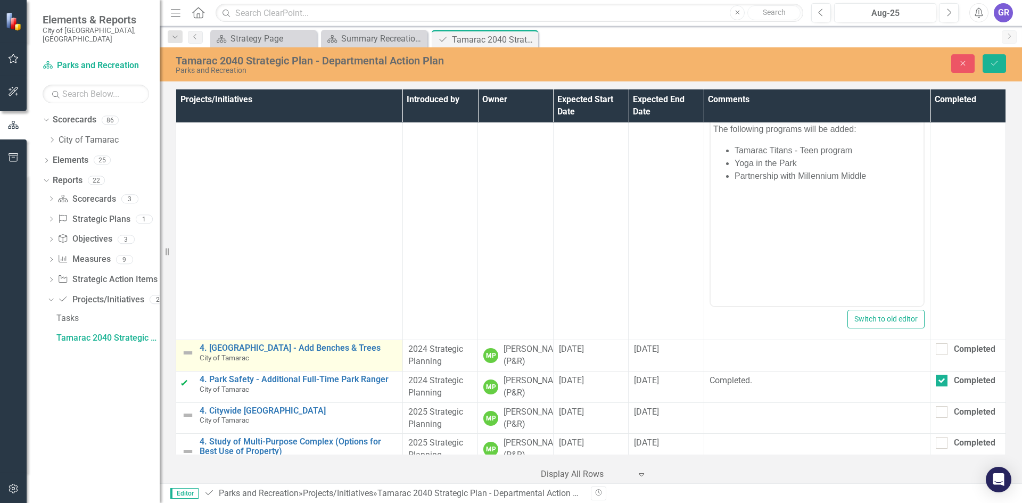
click at [192, 359] on img at bounding box center [187, 352] width 13 height 13
click at [204, 358] on icon "Expand" at bounding box center [205, 354] width 11 height 9
drag, startPoint x: 214, startPoint y: 316, endPoint x: 228, endPoint y: 321, distance: 14.6
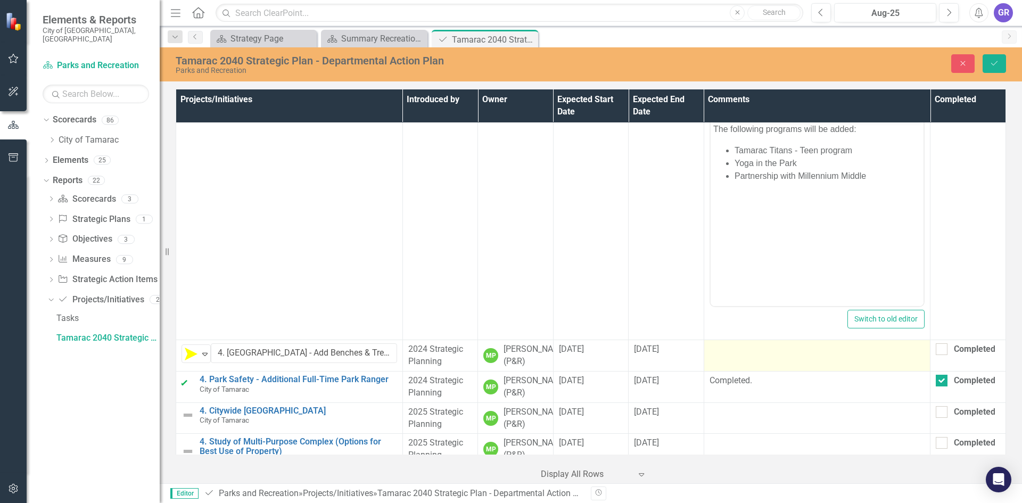
click at [725, 371] on td at bounding box center [817, 355] width 227 height 31
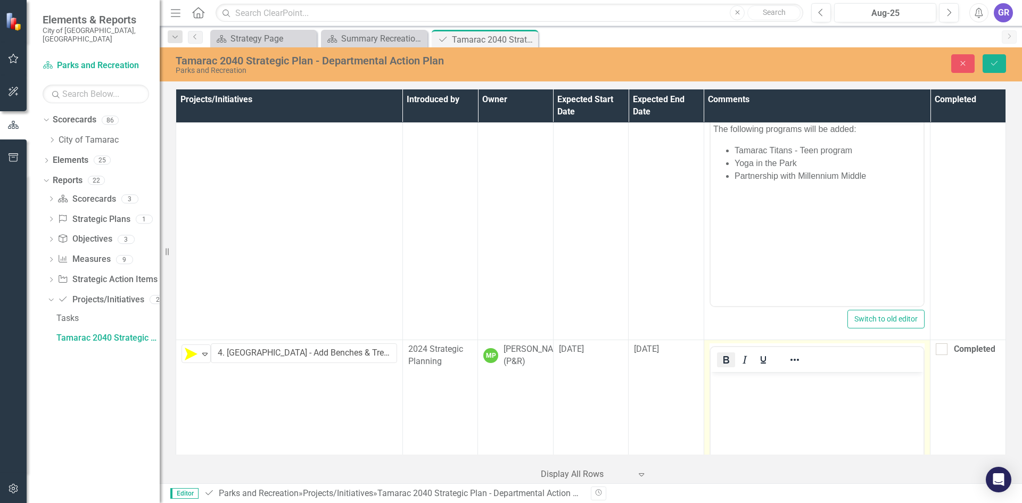
scroll to position [0, 0]
click at [724, 381] on p "Rich Text Area. Press ALT-0 for help." at bounding box center [817, 381] width 208 height 13
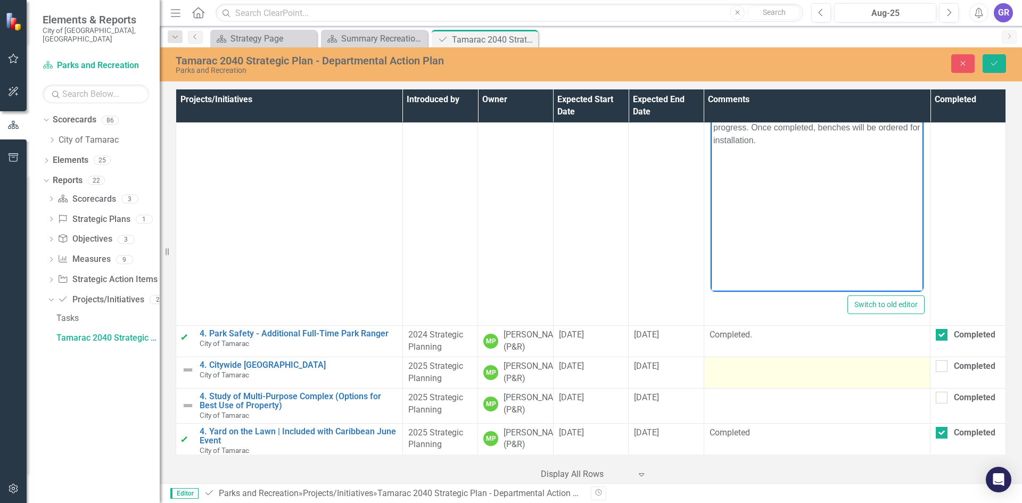
scroll to position [1292, 0]
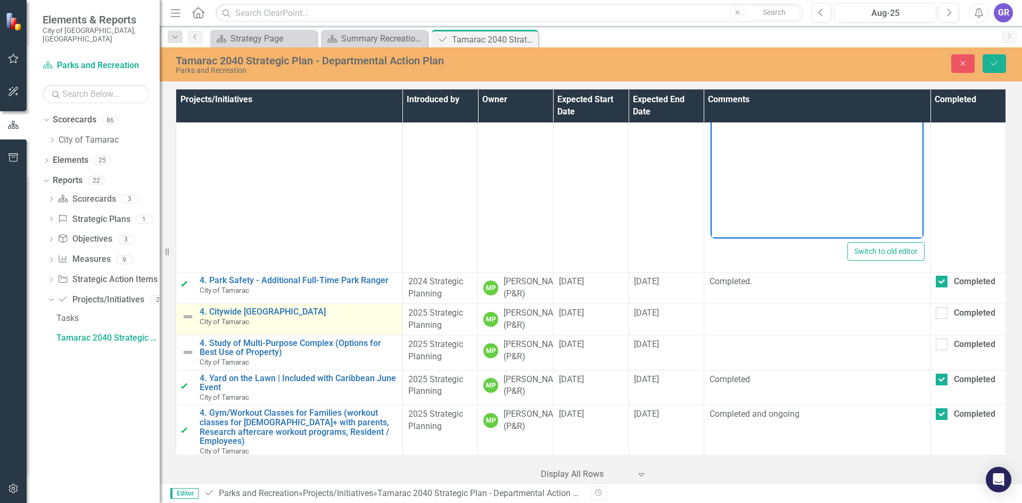
click at [186, 323] on img at bounding box center [187, 316] width 13 height 13
click at [187, 323] on img at bounding box center [187, 316] width 13 height 13
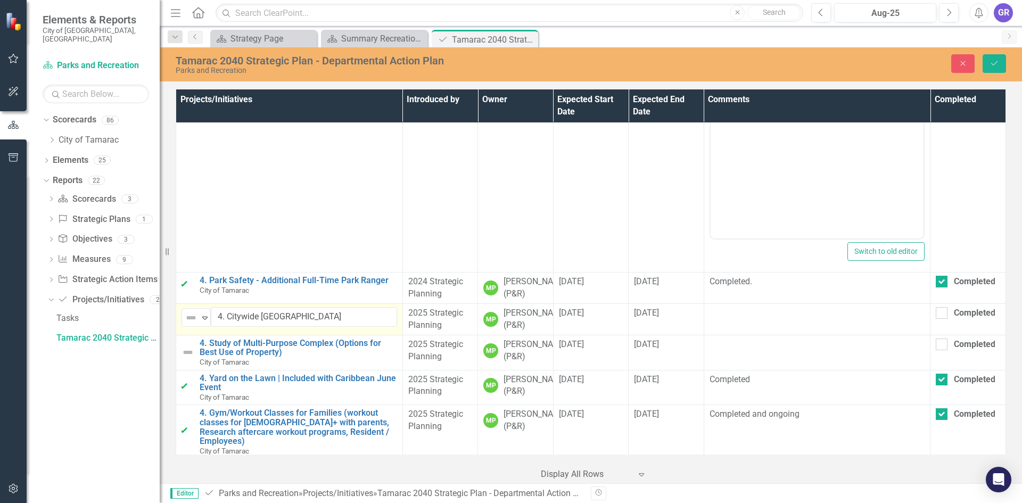
click at [187, 324] on img at bounding box center [191, 317] width 13 height 13
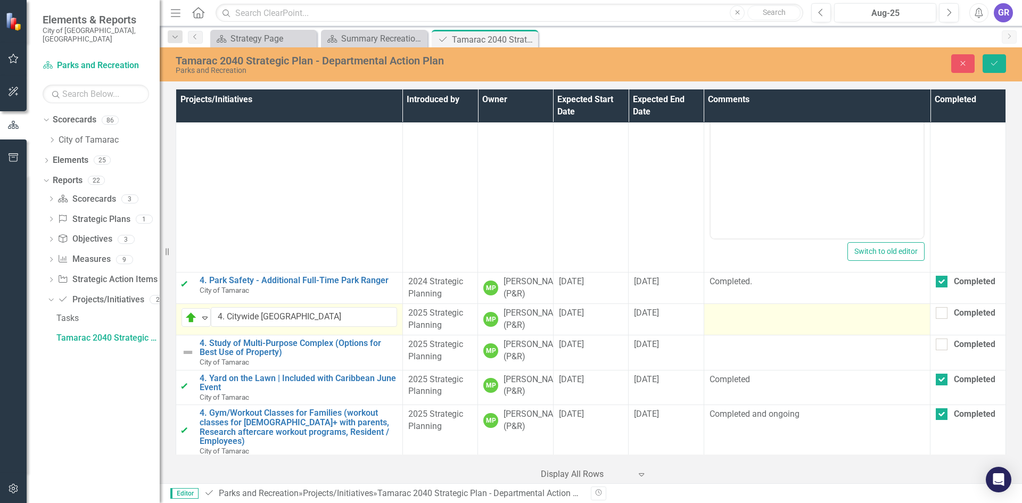
click at [721, 320] on div at bounding box center [817, 313] width 216 height 13
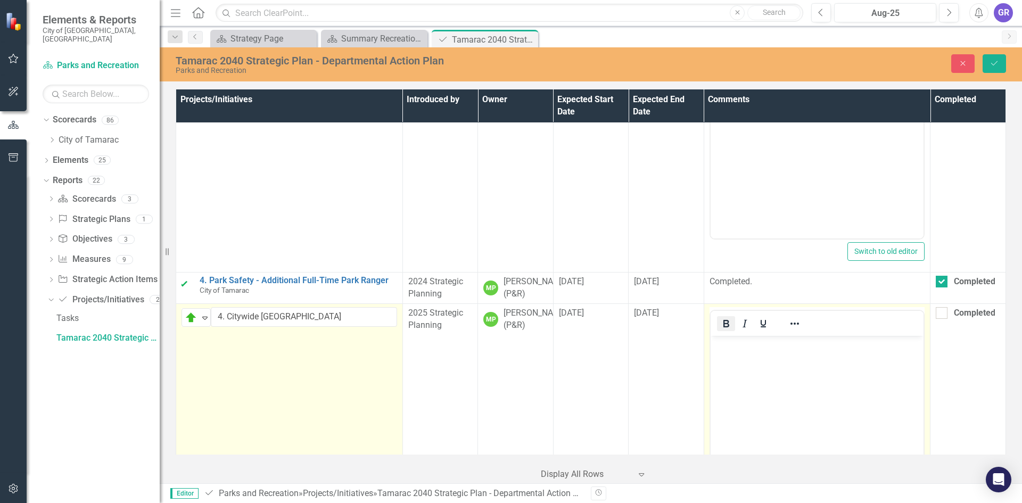
scroll to position [0, 0]
click at [724, 345] on p "Rich Text Area. Press ALT-0 for help." at bounding box center [817, 344] width 208 height 13
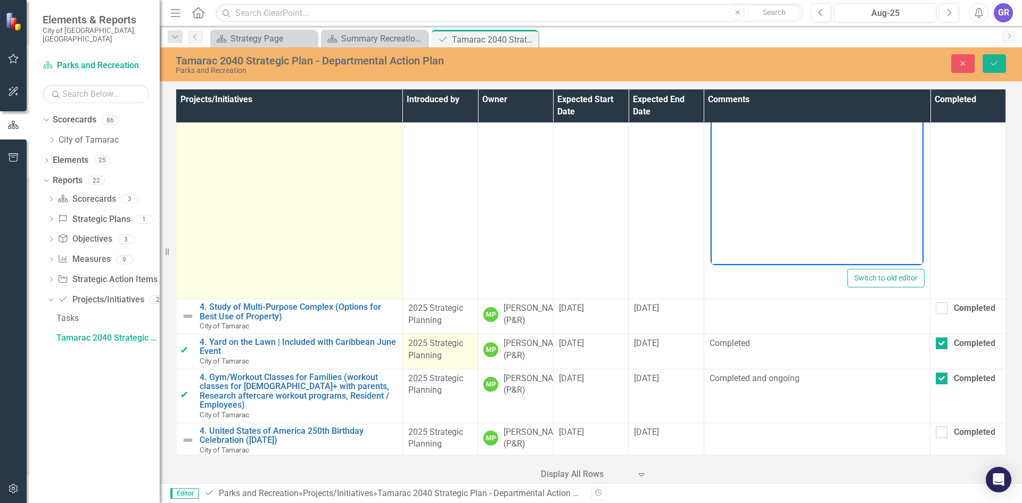
scroll to position [1611, 0]
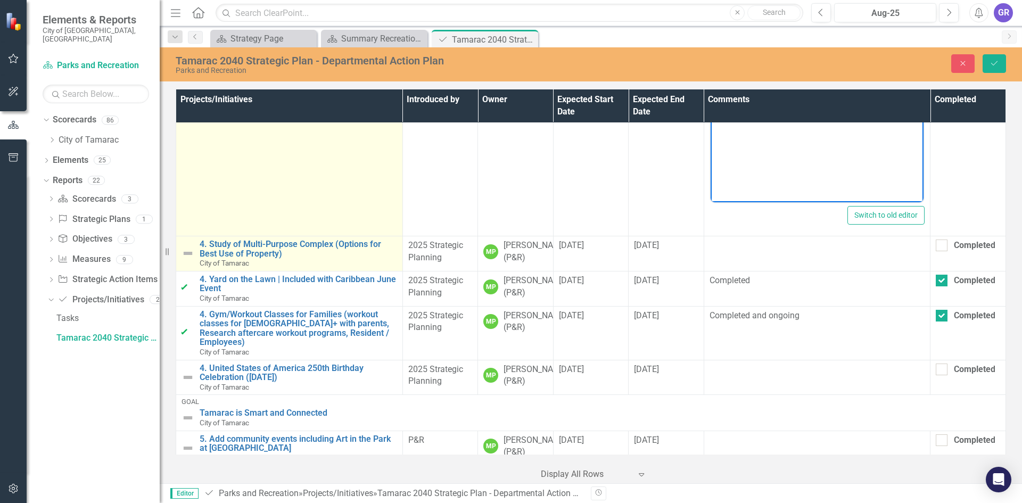
click at [189, 260] on img at bounding box center [187, 253] width 13 height 13
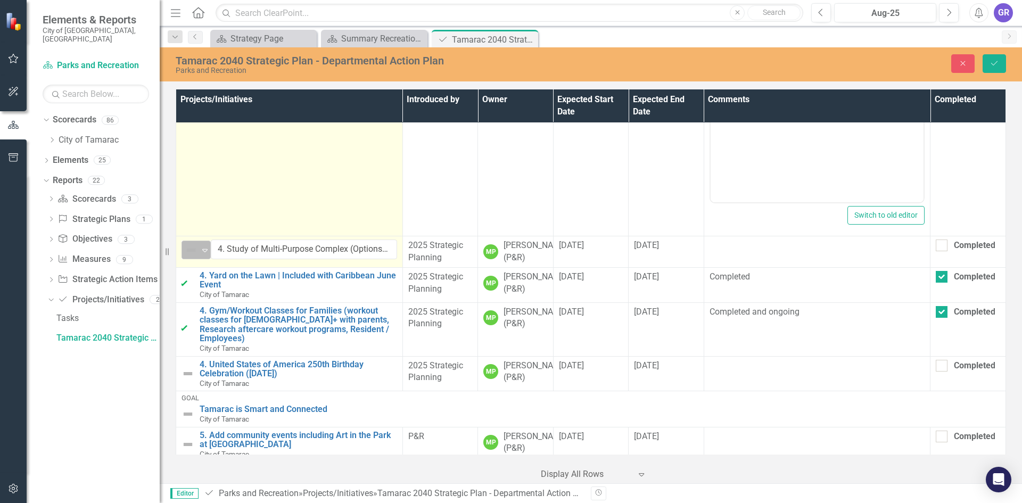
click at [203, 254] on icon "Expand" at bounding box center [205, 250] width 11 height 9
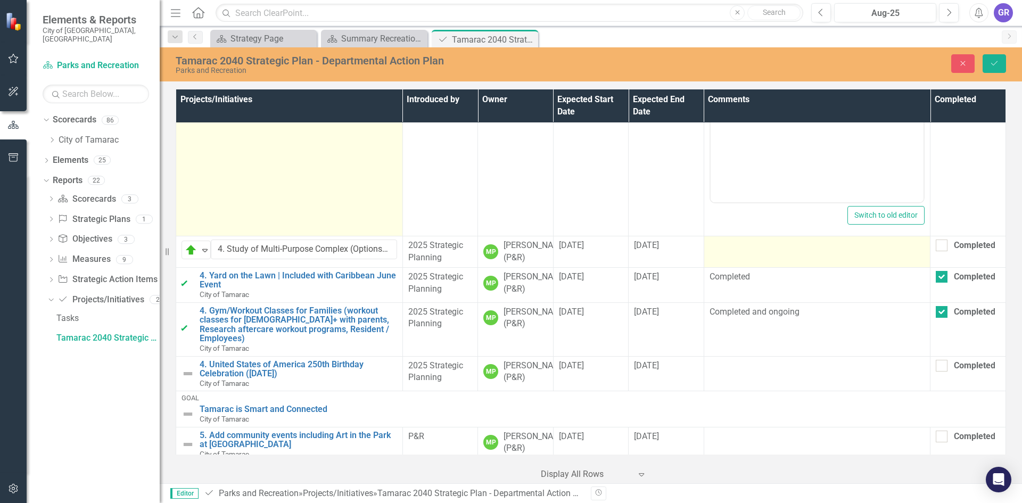
click at [775, 268] on td at bounding box center [817, 251] width 227 height 31
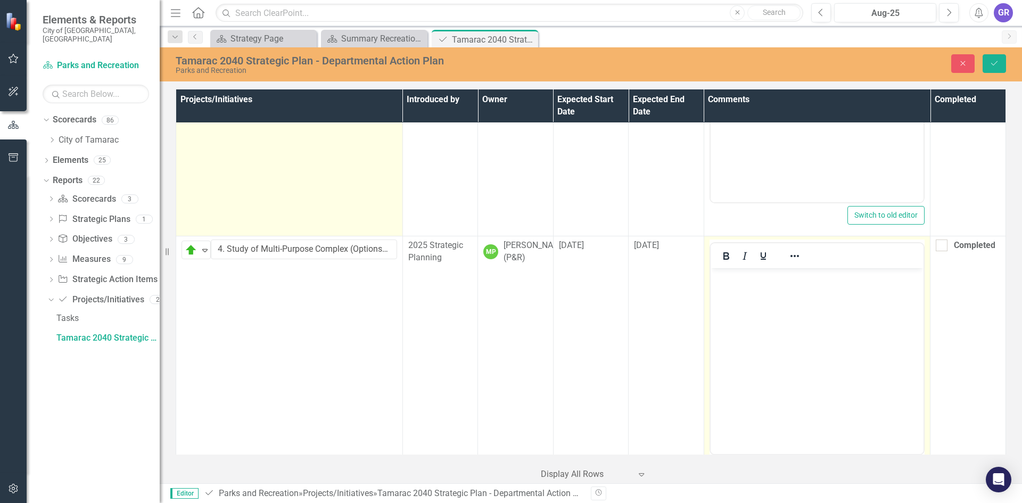
scroll to position [0, 0]
click at [743, 293] on body "Rich Text Area. Press ALT-0 for help." at bounding box center [816, 348] width 213 height 160
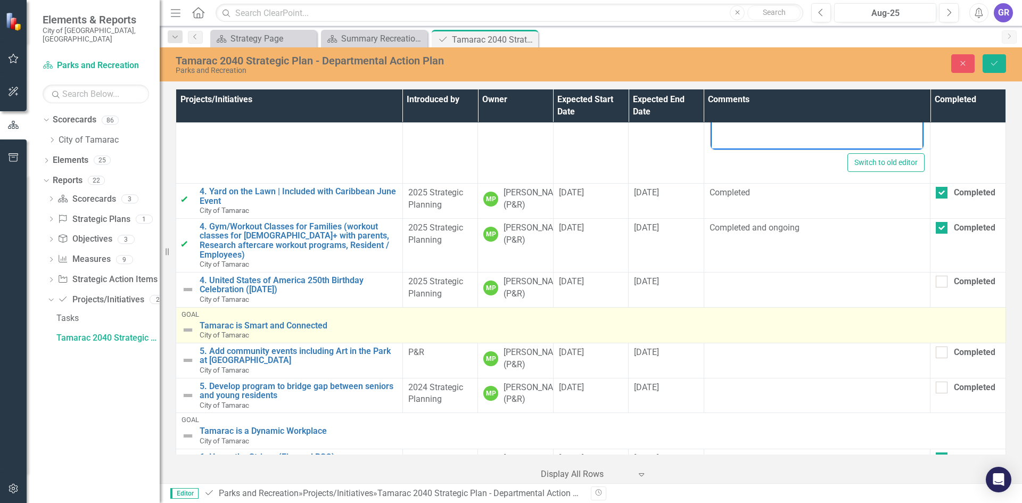
scroll to position [1930, 0]
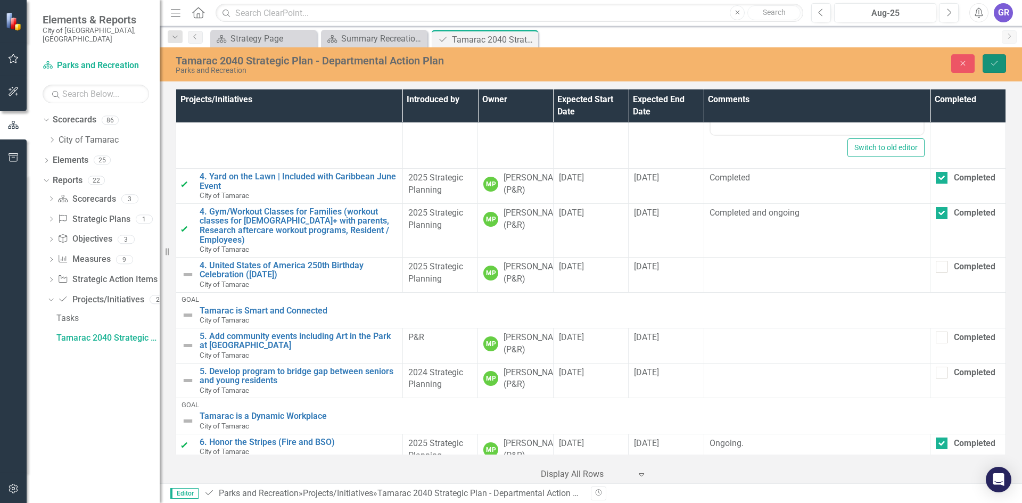
click at [1000, 58] on button "Save" at bounding box center [993, 63] width 23 height 19
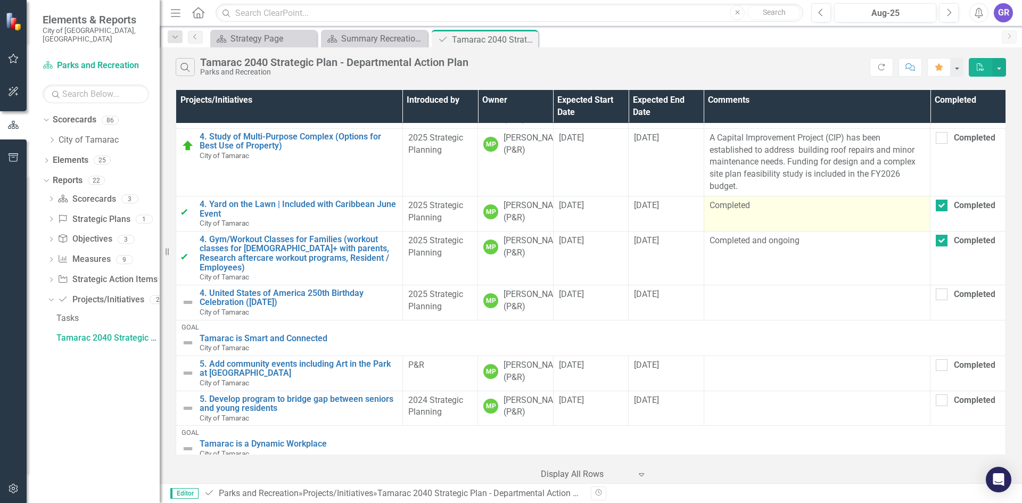
scroll to position [851, 0]
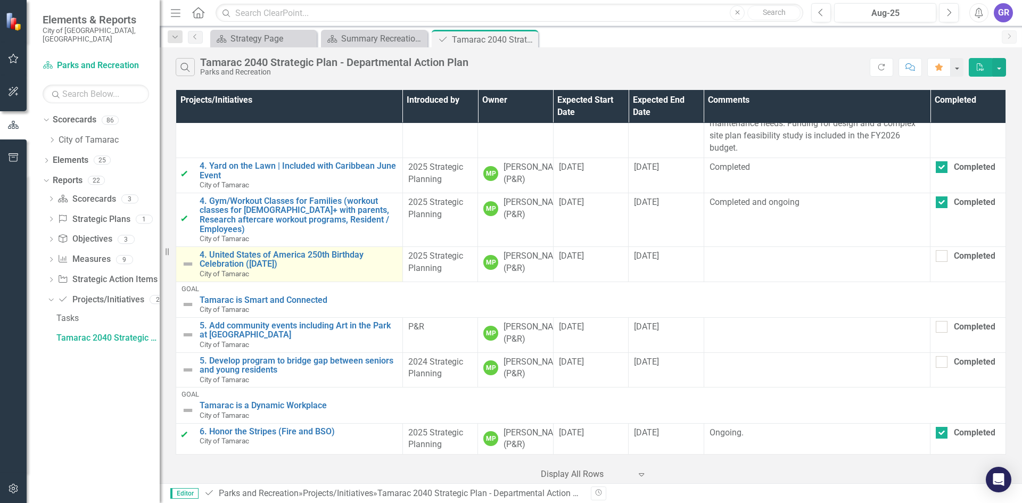
click at [187, 258] on img at bounding box center [187, 264] width 13 height 13
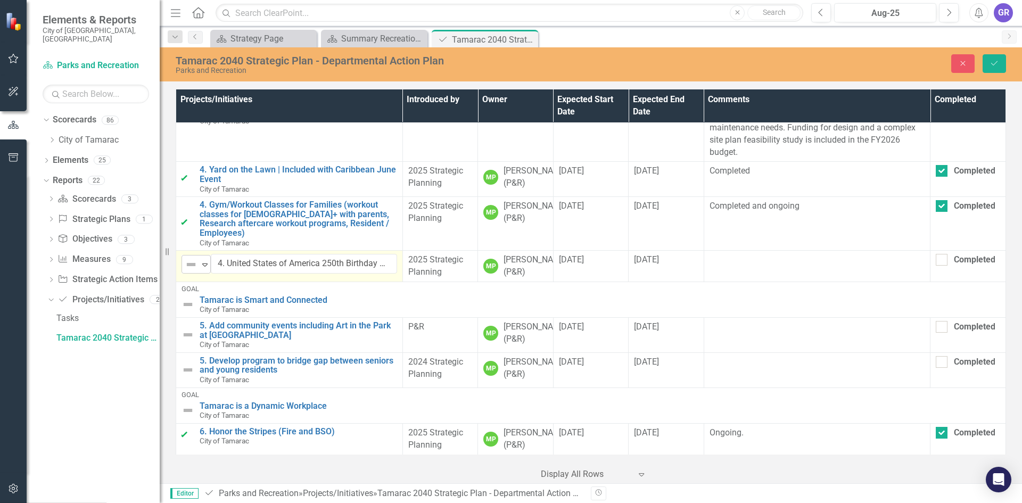
click at [207, 232] on div "Elements & Reports City of [GEOGRAPHIC_DATA], [GEOGRAPHIC_DATA] Scorecard Parks…" at bounding box center [511, 251] width 1022 height 503
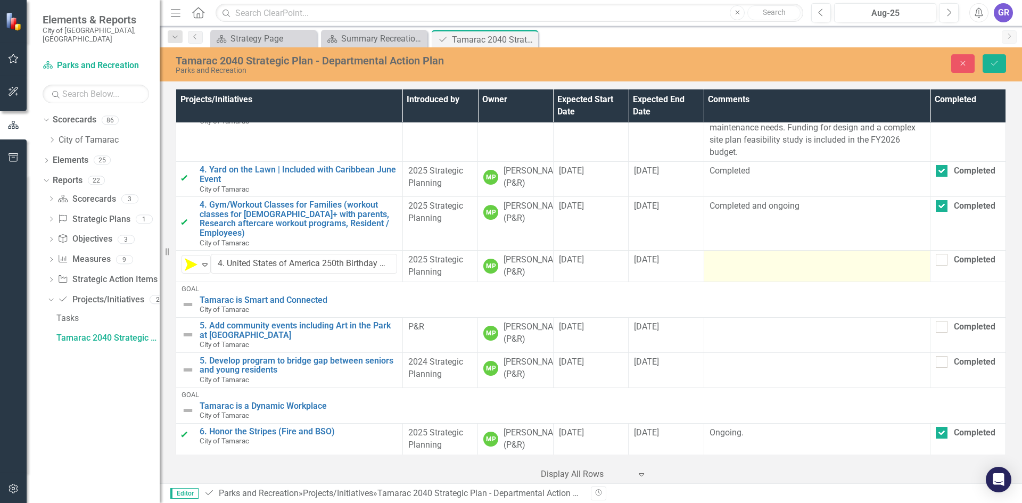
click at [722, 251] on td at bounding box center [817, 266] width 227 height 31
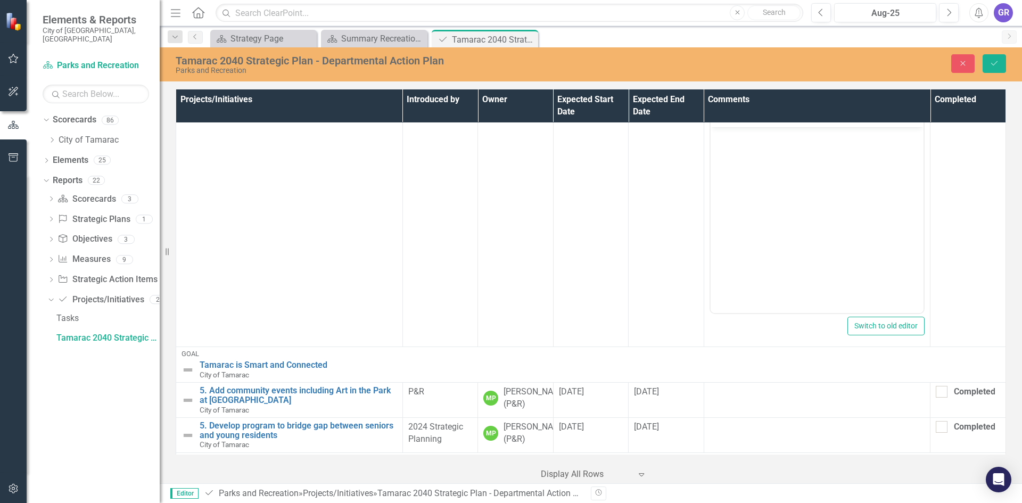
scroll to position [0, 0]
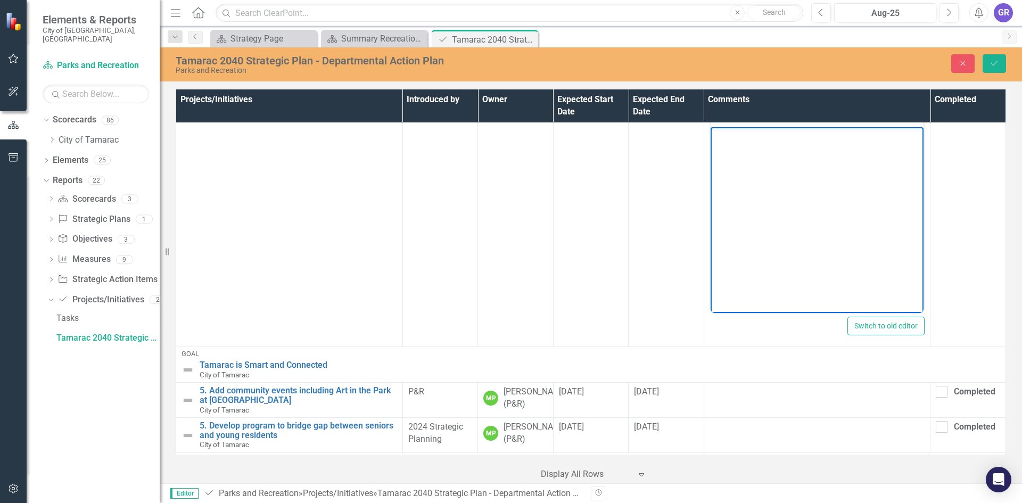
click at [720, 143] on body "Rich Text Area. Press ALT-0 for help." at bounding box center [816, 207] width 213 height 160
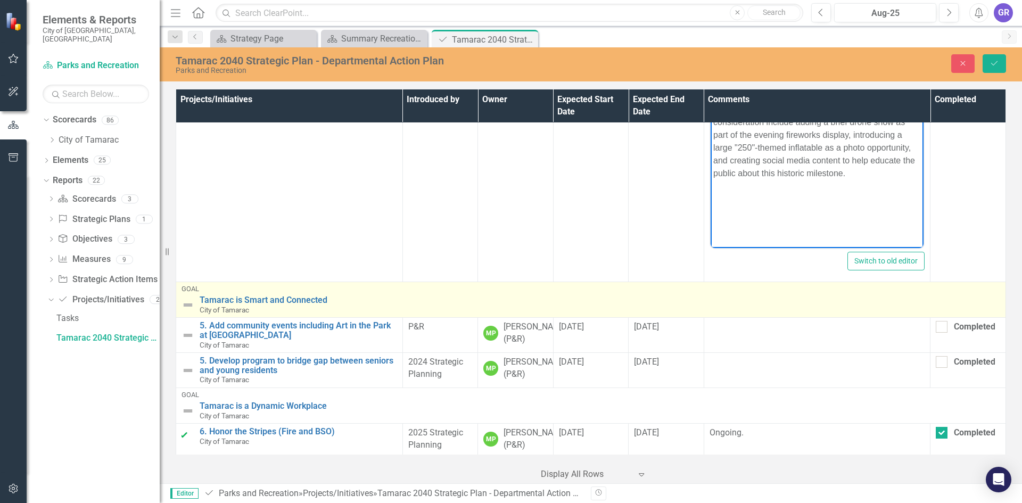
scroll to position [1059, 0]
click at [189, 299] on img at bounding box center [187, 305] width 13 height 13
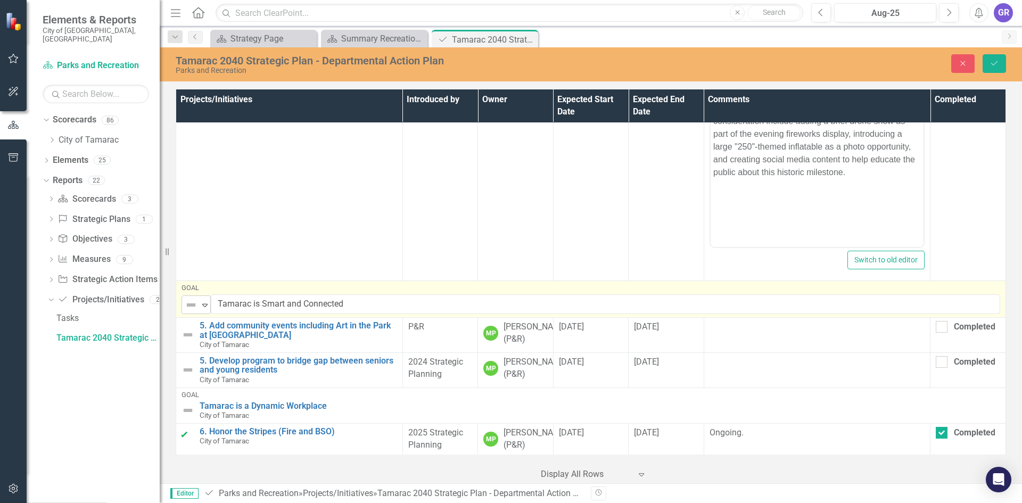
click at [202, 301] on icon "Expand" at bounding box center [205, 305] width 11 height 9
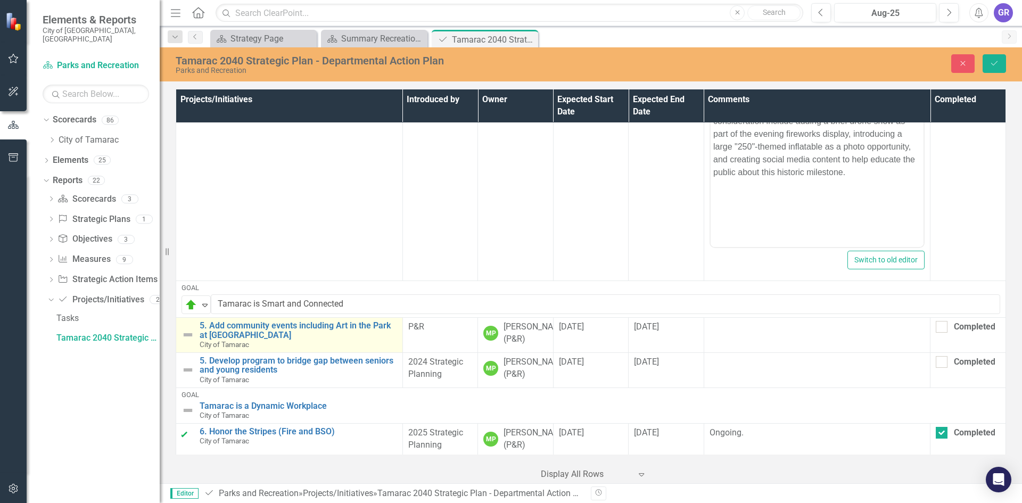
click at [187, 328] on img at bounding box center [187, 334] width 13 height 13
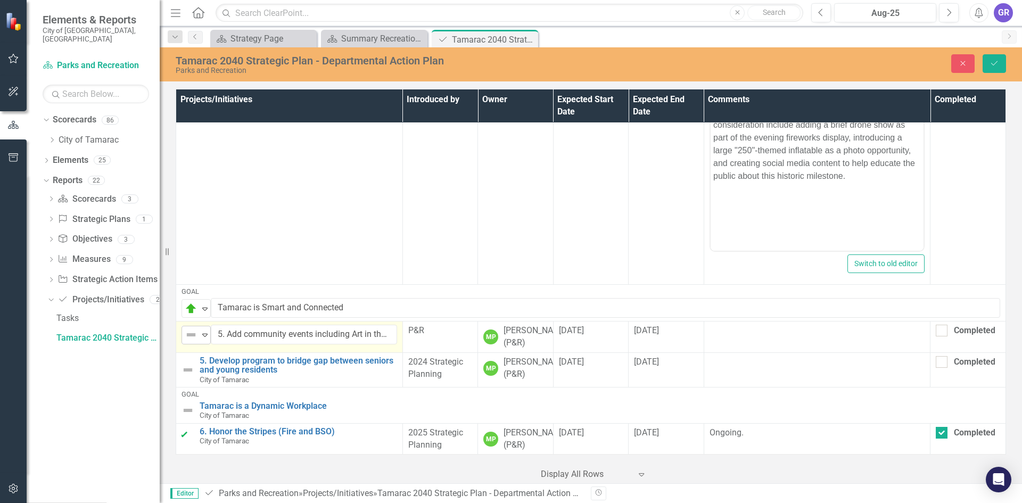
click at [203, 330] on icon "Expand" at bounding box center [205, 334] width 11 height 9
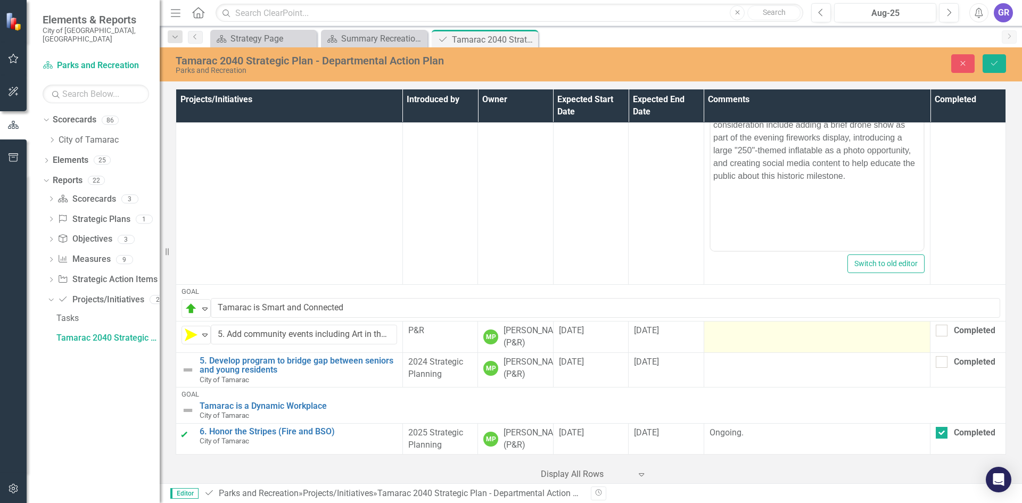
click at [725, 321] on td at bounding box center [817, 336] width 227 height 31
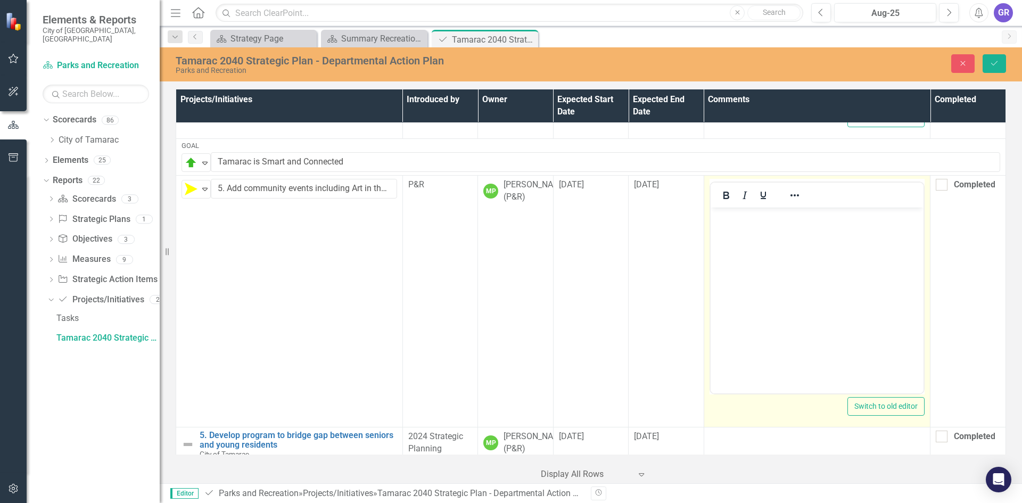
scroll to position [0, 0]
click at [734, 224] on body "Rich Text Area. Press ALT-0 for help." at bounding box center [816, 288] width 213 height 160
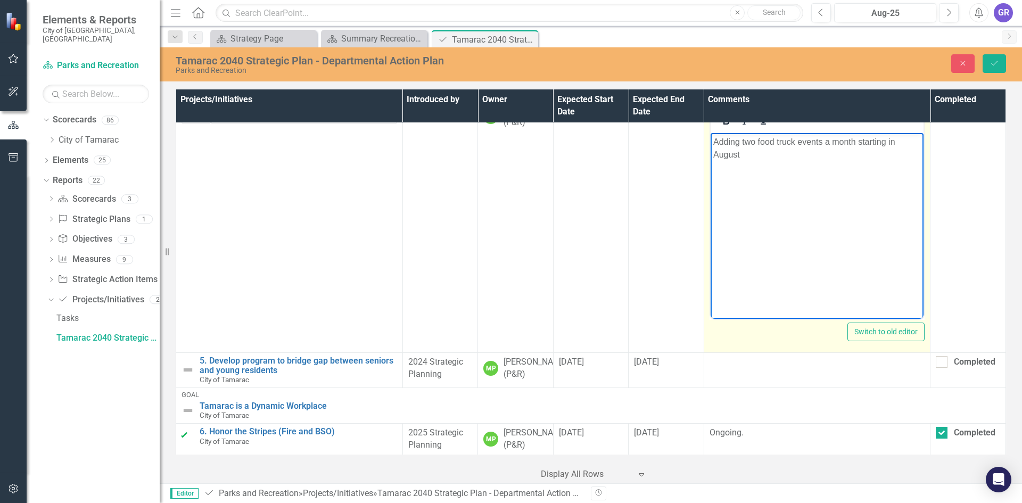
scroll to position [1162, 0]
click at [739, 140] on p "Adding two food truck events a month starting in August" at bounding box center [817, 149] width 208 height 26
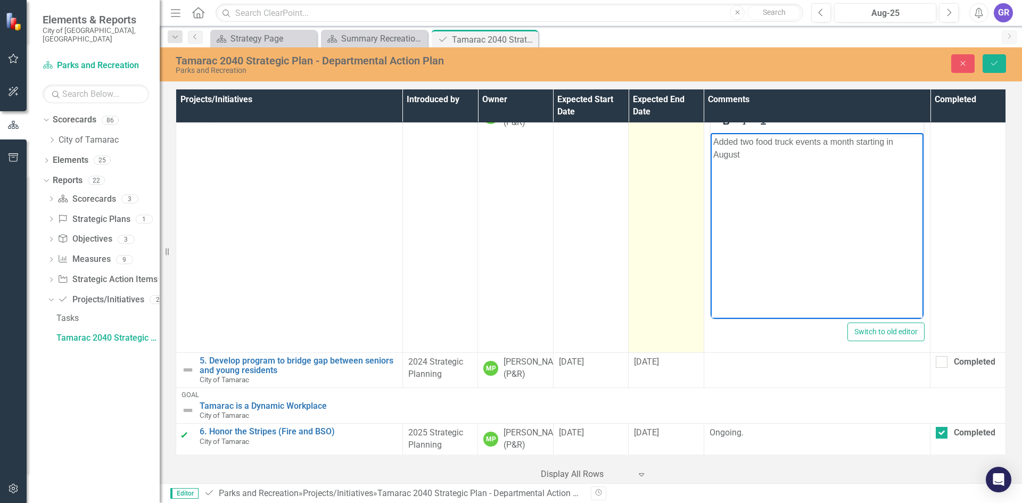
scroll to position [1268, 0]
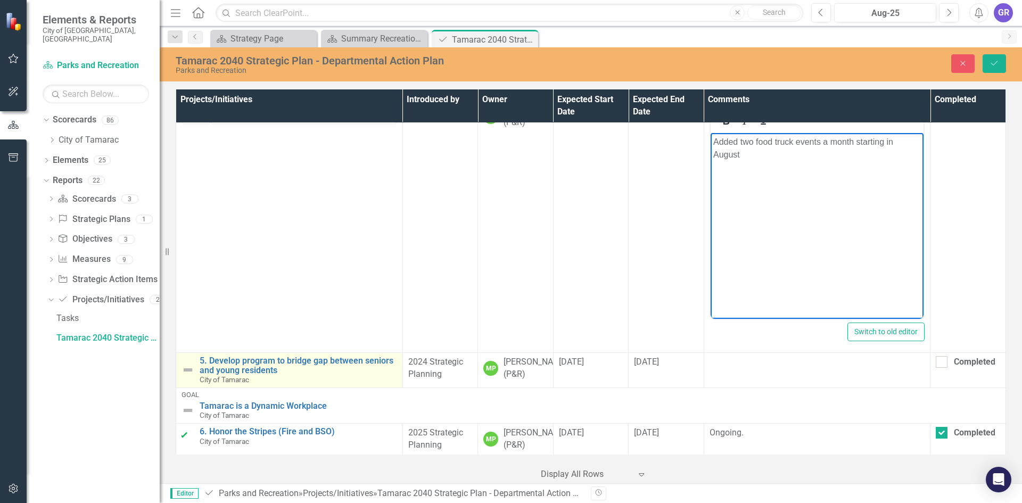
click at [185, 363] on img at bounding box center [187, 369] width 13 height 13
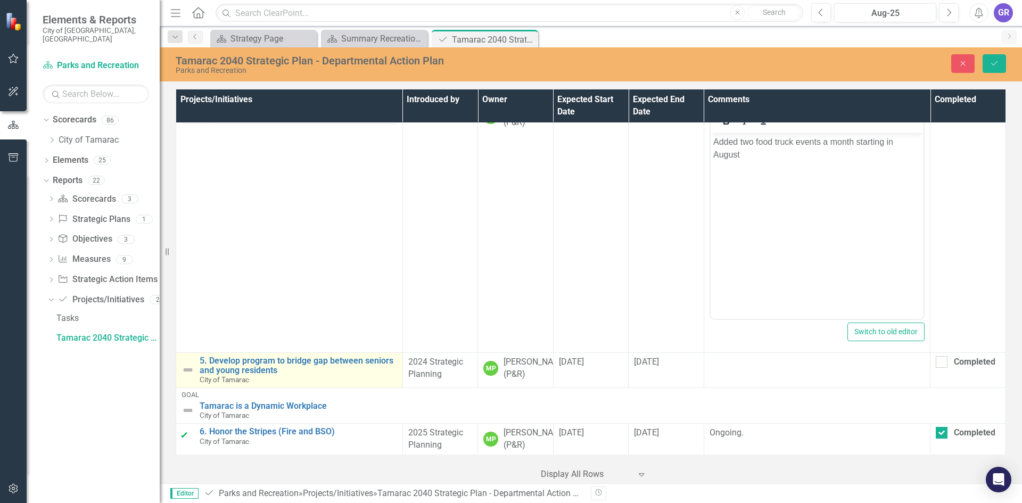
click at [185, 363] on img at bounding box center [187, 369] width 13 height 13
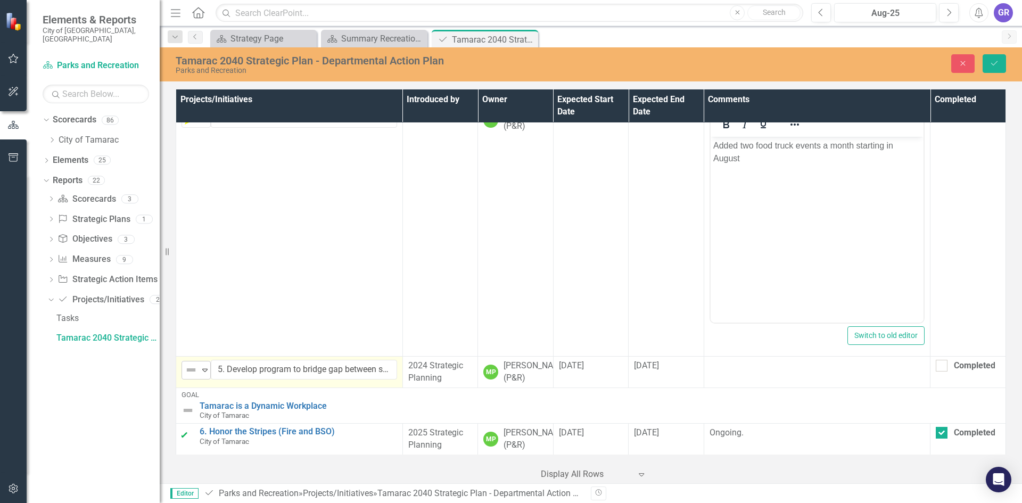
click at [204, 361] on div "Expand" at bounding box center [205, 370] width 11 height 18
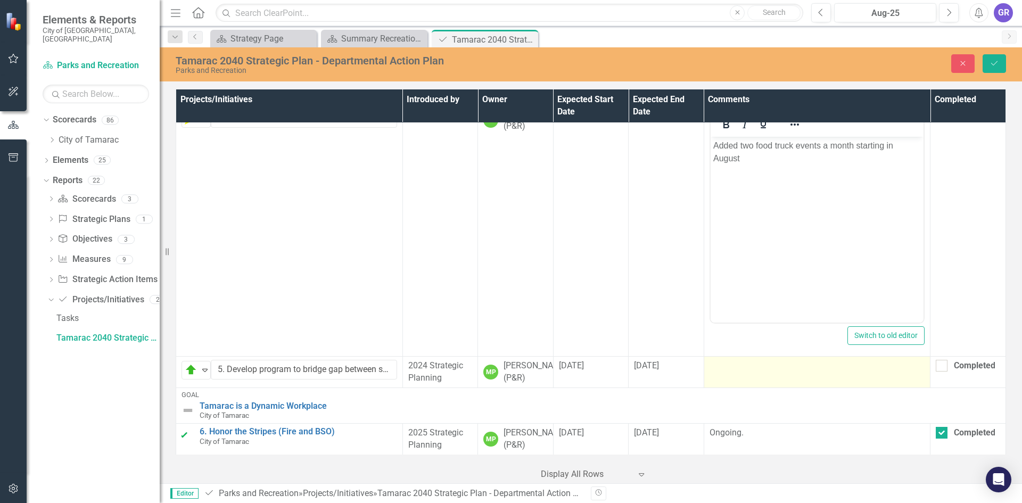
click at [727, 357] on td at bounding box center [817, 372] width 227 height 31
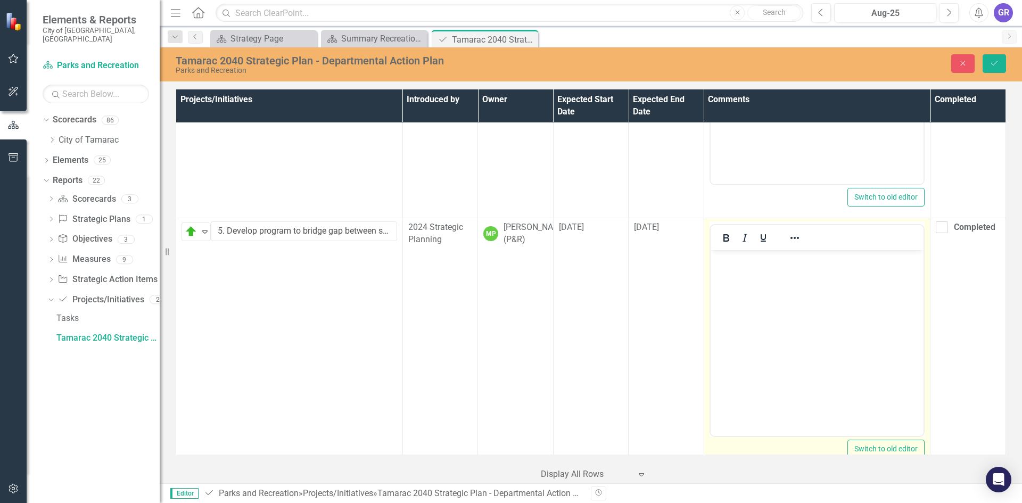
scroll to position [0, 0]
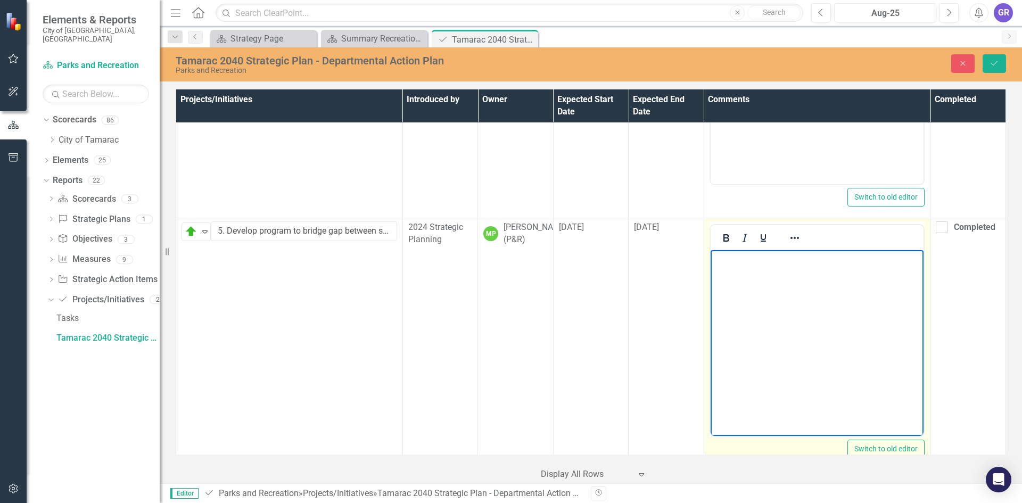
click at [731, 266] on body "Rich Text Area. Press ALT-0 for help." at bounding box center [816, 330] width 213 height 160
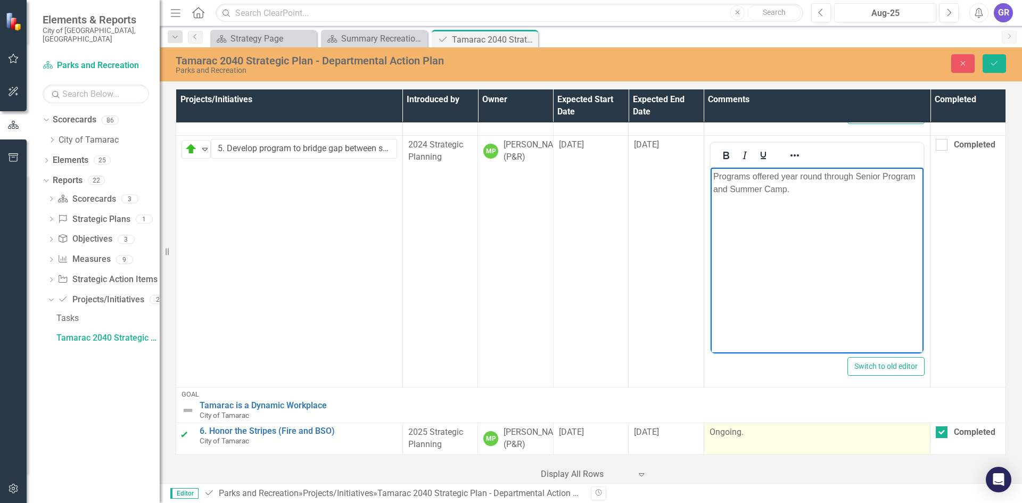
scroll to position [1476, 0]
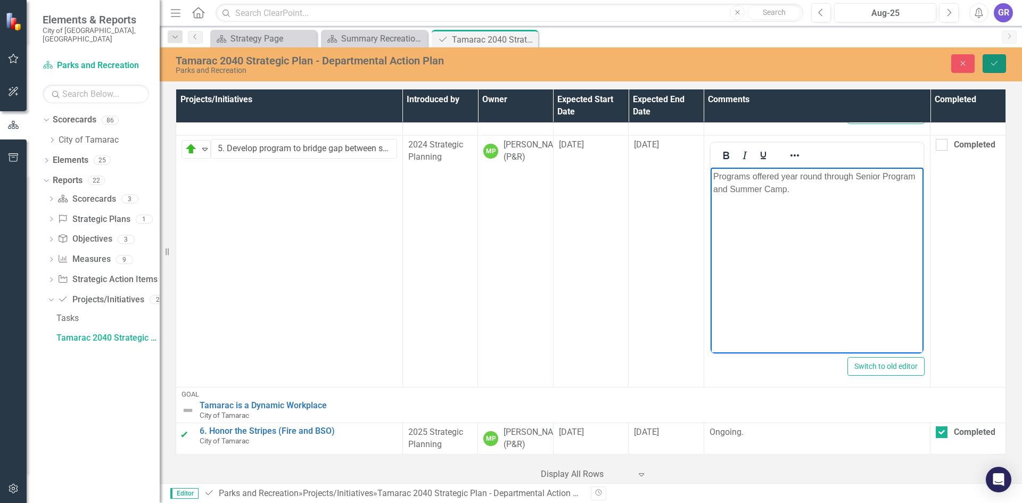
click at [994, 63] on icon "Save" at bounding box center [994, 63] width 10 height 7
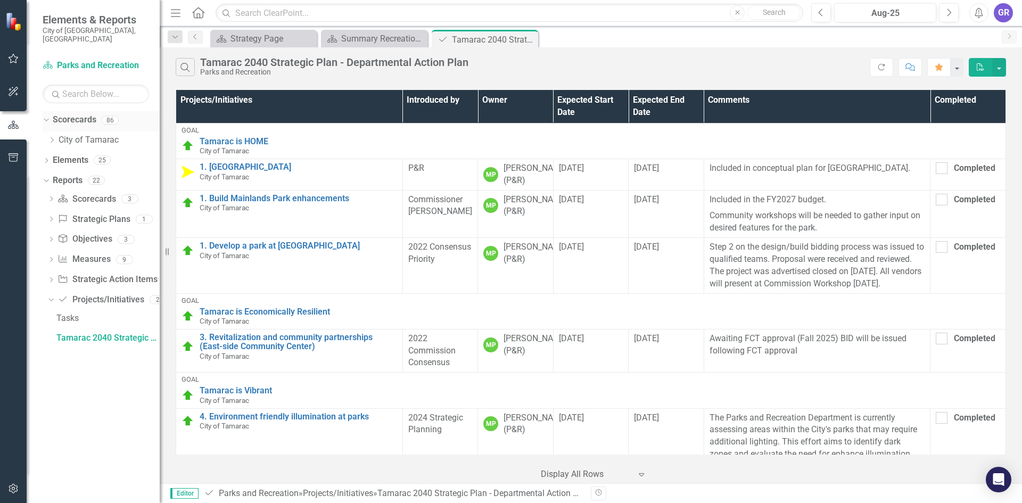
click at [47, 116] on icon "Dropdown" at bounding box center [45, 119] width 6 height 7
click at [94, 60] on link "Scorecard Parks and Recreation" at bounding box center [96, 66] width 106 height 12
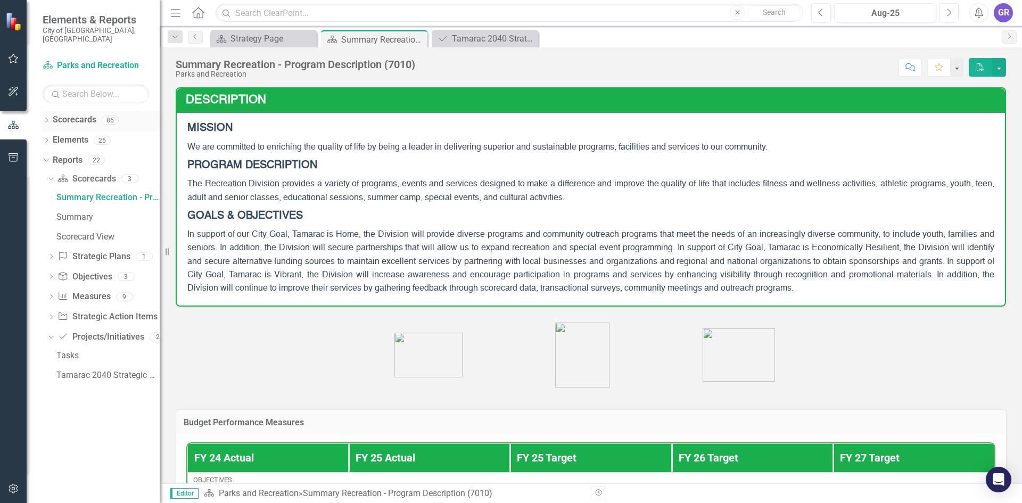
click at [48, 118] on icon "Dropdown" at bounding box center [46, 121] width 7 height 6
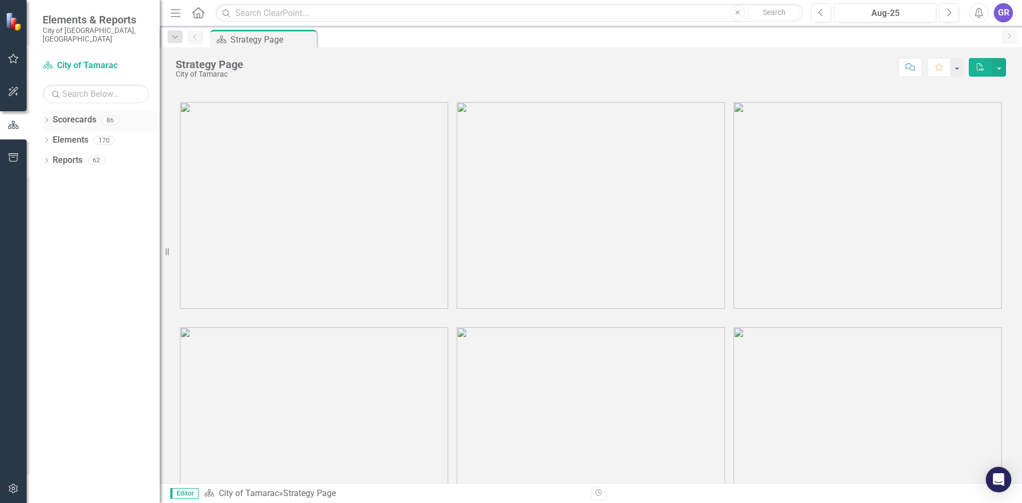
click at [47, 118] on icon at bounding box center [46, 120] width 3 height 5
click at [52, 137] on icon "Dropdown" at bounding box center [52, 140] width 8 height 6
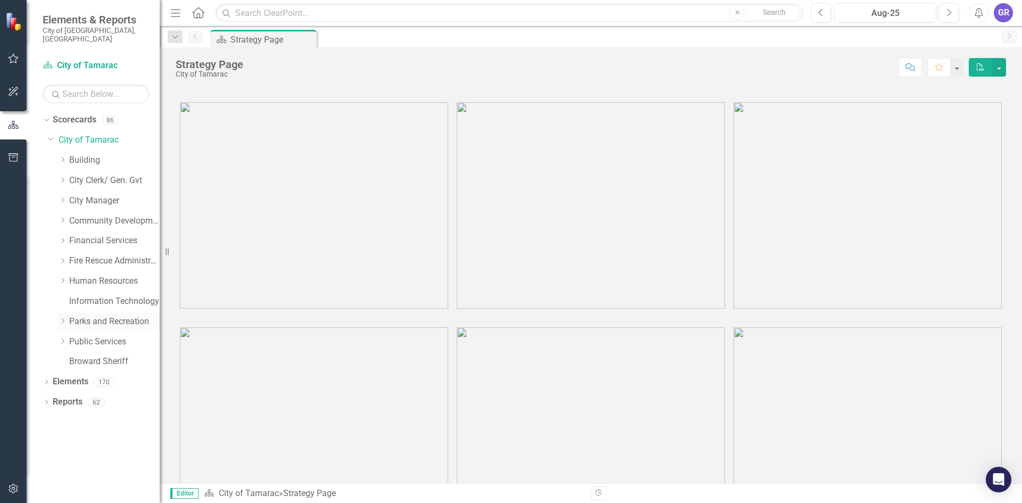
click at [62, 318] on icon "Dropdown" at bounding box center [63, 321] width 8 height 6
click at [112, 416] on link "[GEOGRAPHIC_DATA]" at bounding box center [120, 422] width 80 height 12
